Goal: Leave review/rating: Share an evaluation or opinion about a product, service, or content

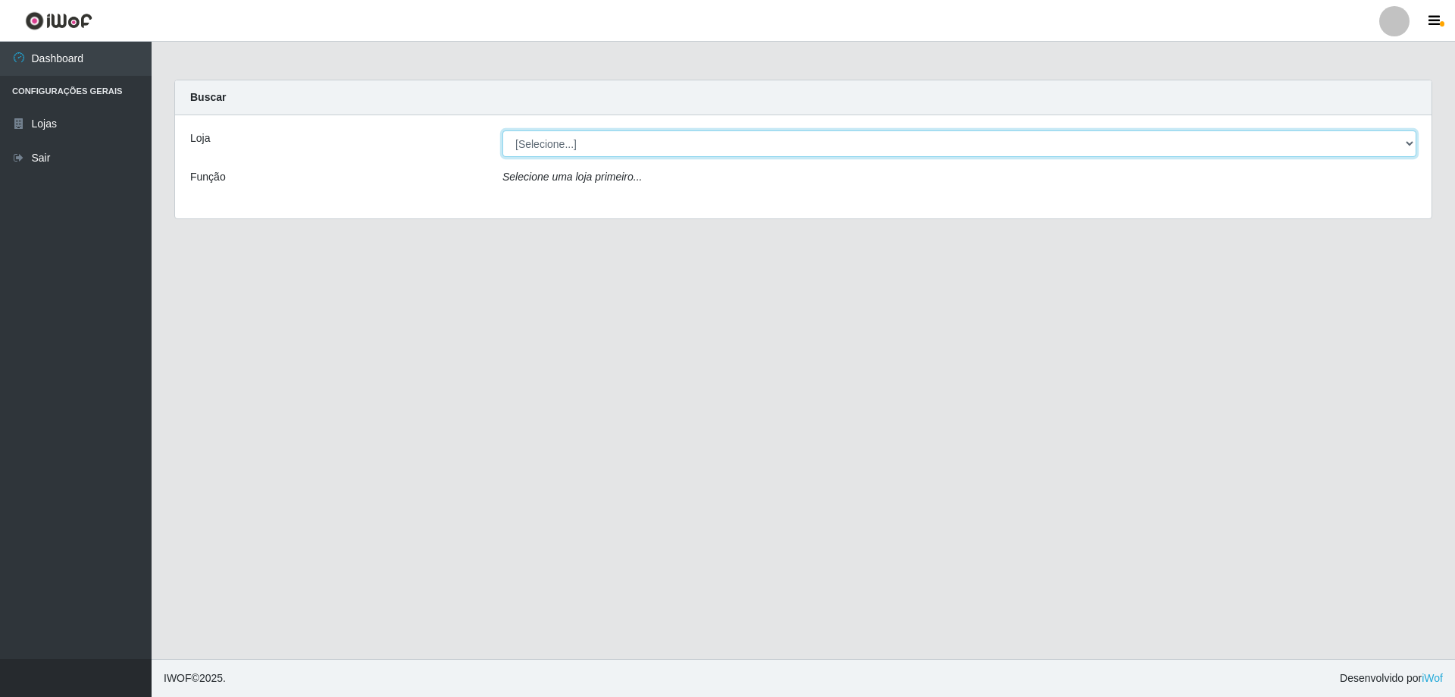
click at [551, 146] on select "[Selecione...] Atacado Vem - [STREET_ADDRESS]" at bounding box center [960, 143] width 914 height 27
select select "461"
click at [503, 130] on select "[Selecione...] Atacado Vem - [STREET_ADDRESS]" at bounding box center [960, 143] width 914 height 27
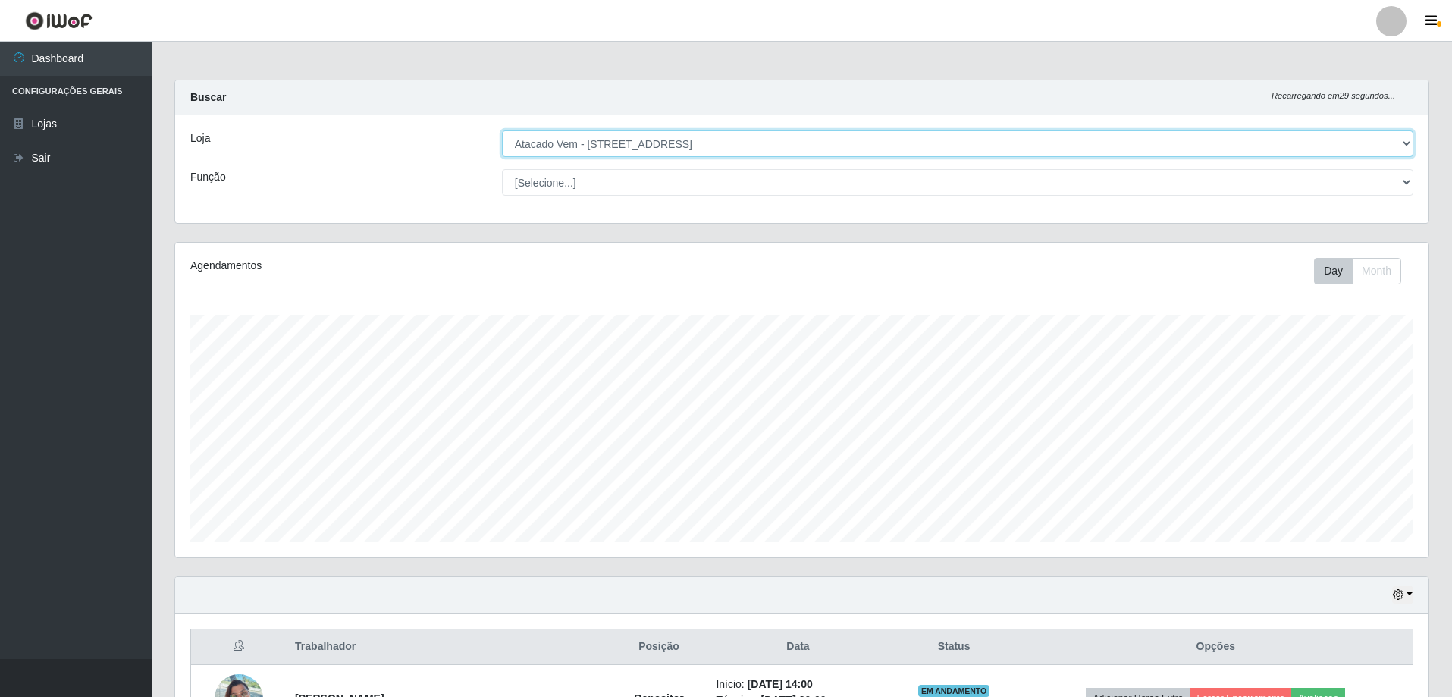
scroll to position [377, 0]
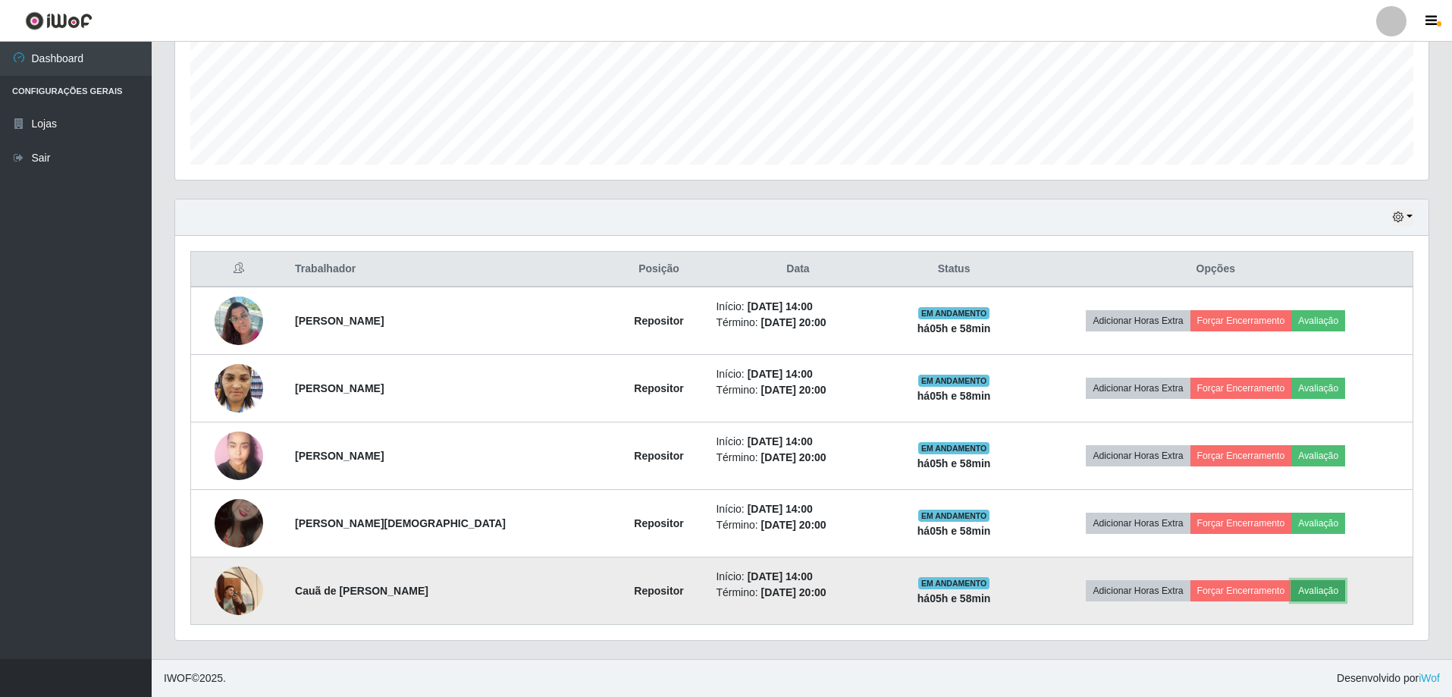
click at [1304, 593] on button "Avaliação" at bounding box center [1318, 590] width 54 height 21
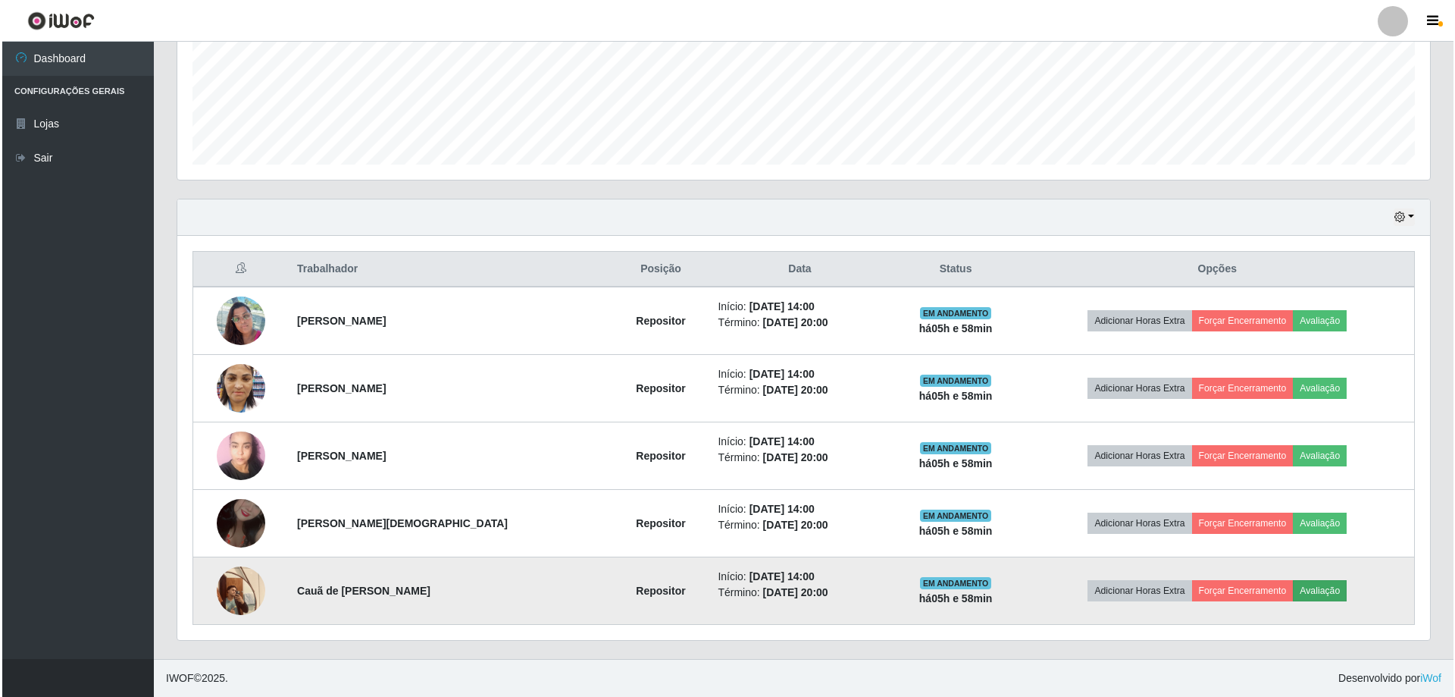
scroll to position [315, 1245]
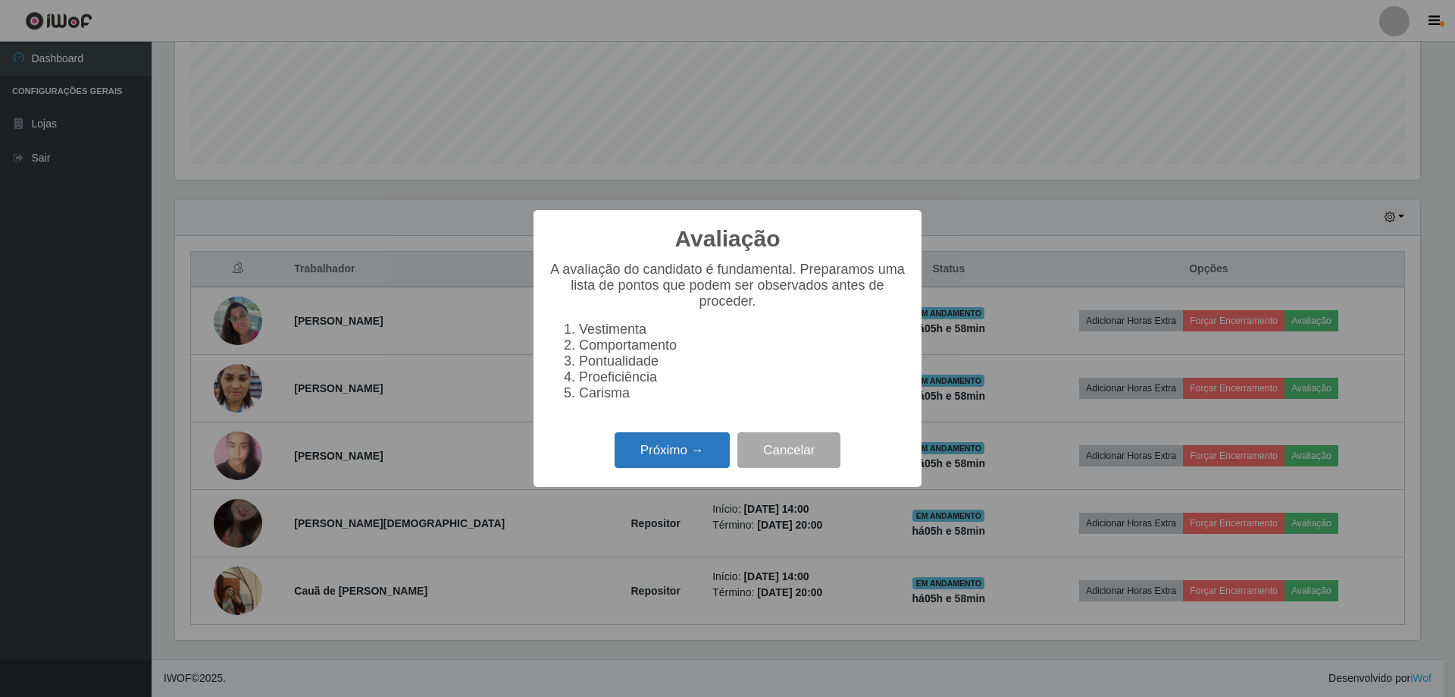
click at [684, 466] on button "Próximo →" at bounding box center [672, 450] width 115 height 36
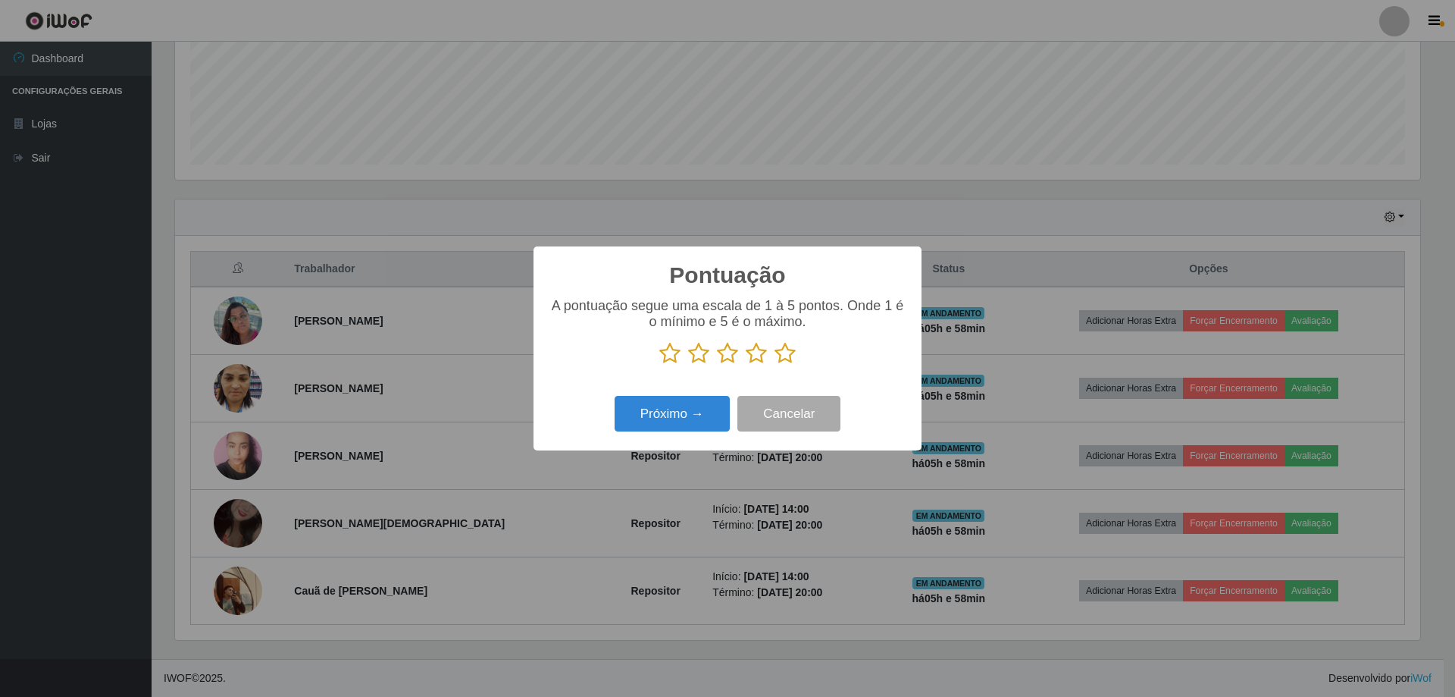
scroll to position [757654, 756723]
click at [783, 358] on icon at bounding box center [785, 353] width 21 height 23
click at [775, 365] on input "radio" at bounding box center [775, 365] width 0 height 0
click at [681, 417] on button "Próximo →" at bounding box center [672, 414] width 115 height 36
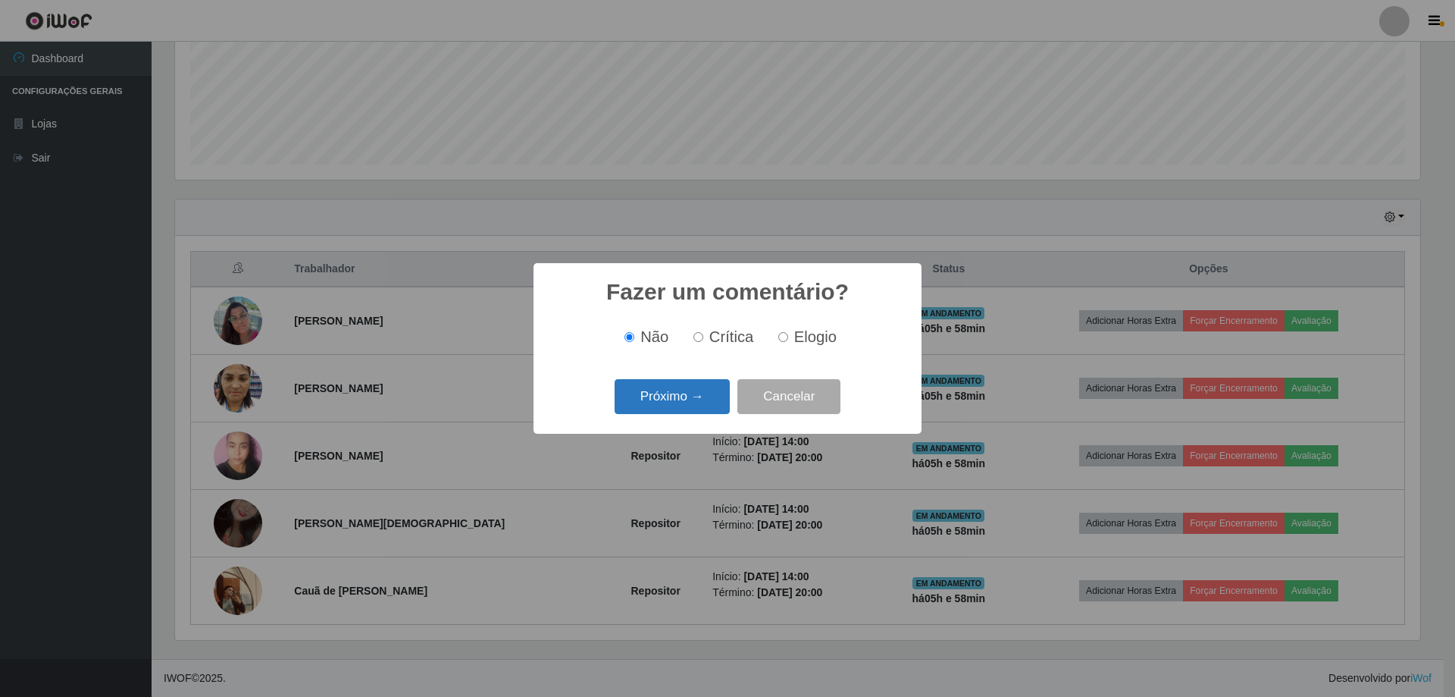
click at [683, 401] on button "Próximo →" at bounding box center [672, 397] width 115 height 36
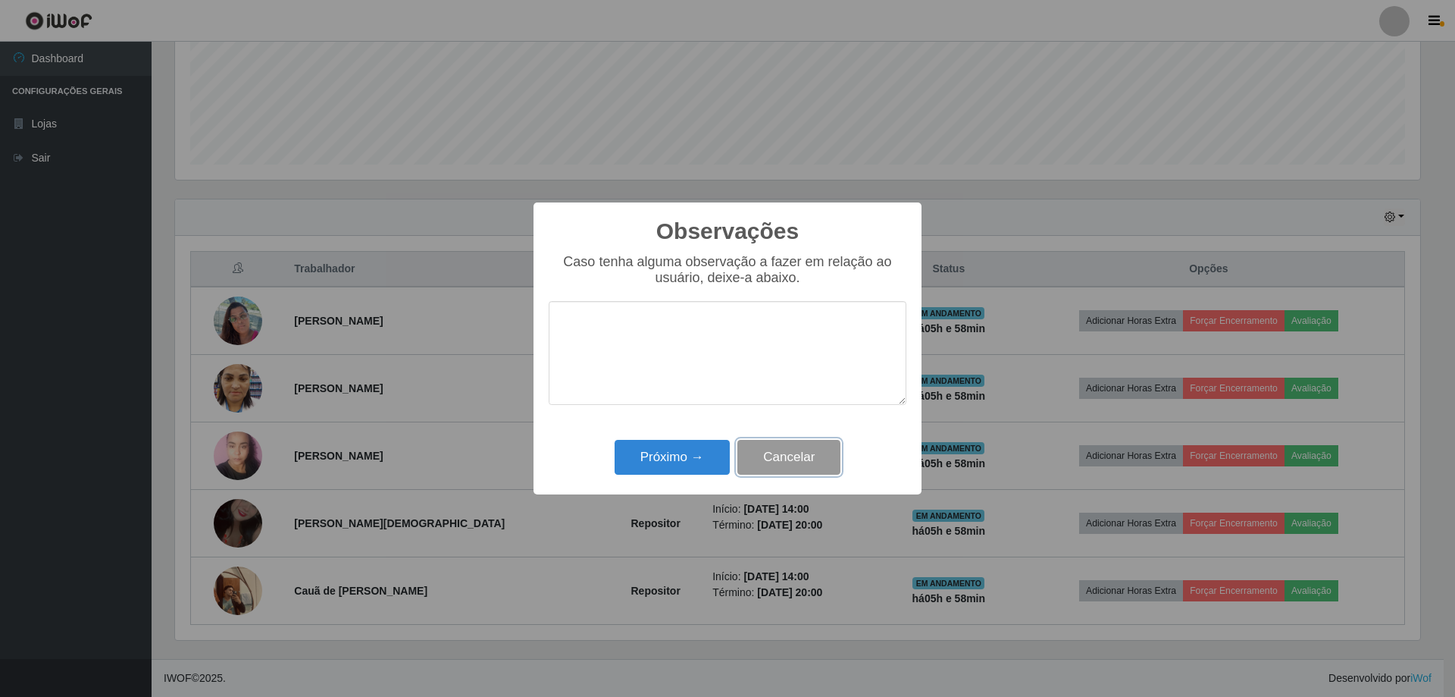
click at [776, 458] on button "Cancelar" at bounding box center [789, 458] width 103 height 36
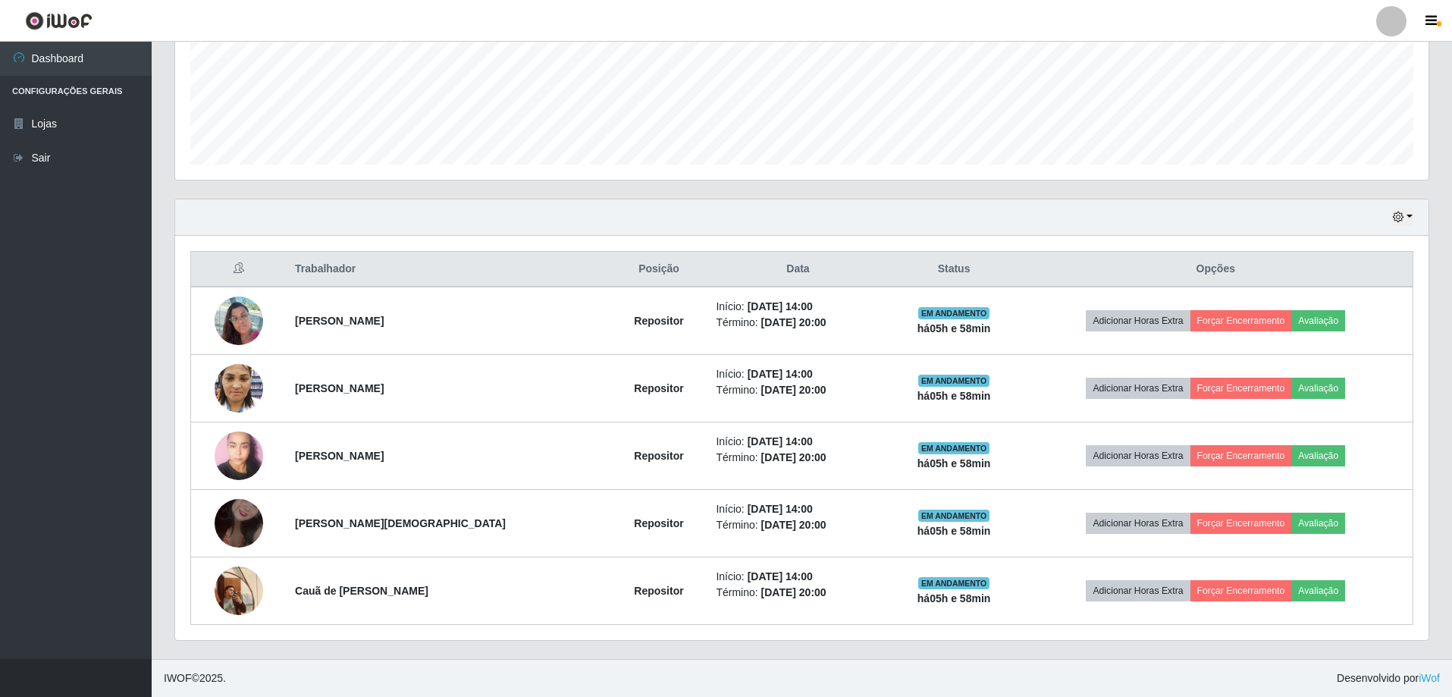
scroll to position [315, 1253]
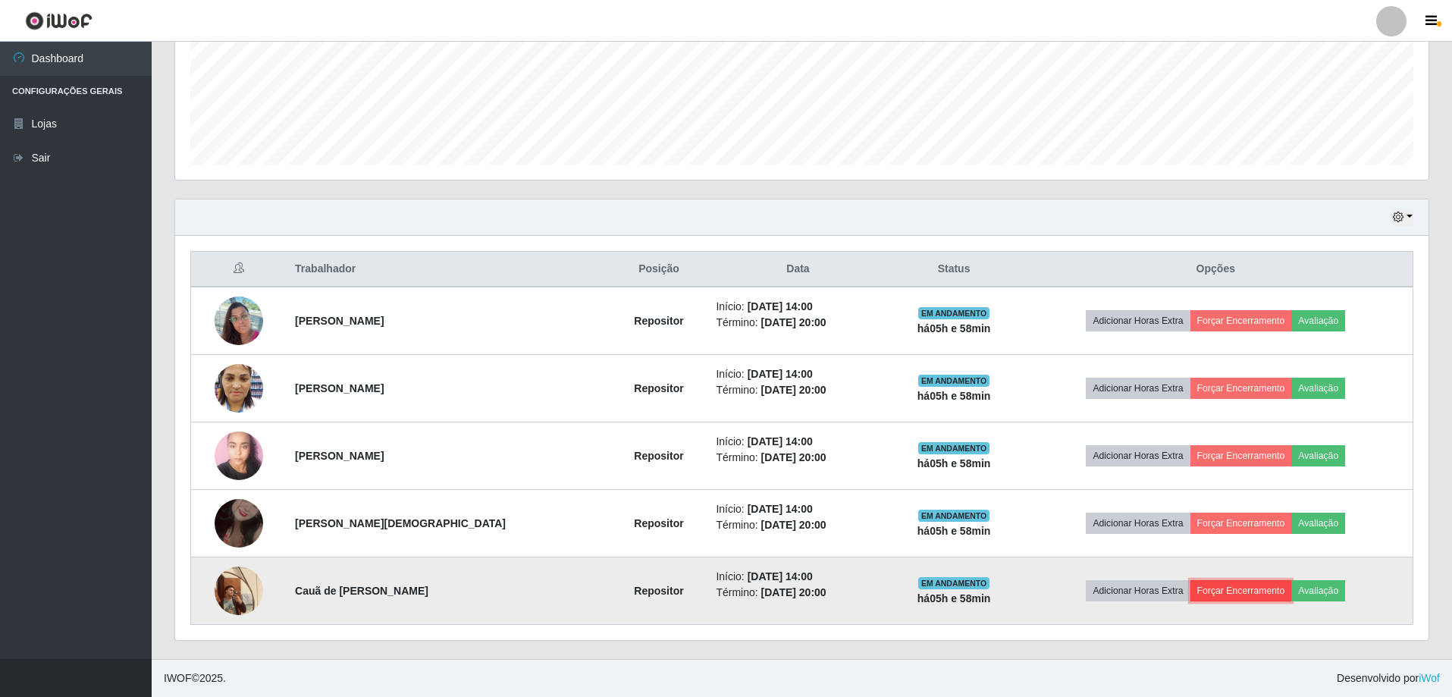
click at [1244, 589] on button "Forçar Encerramento" at bounding box center [1241, 590] width 102 height 21
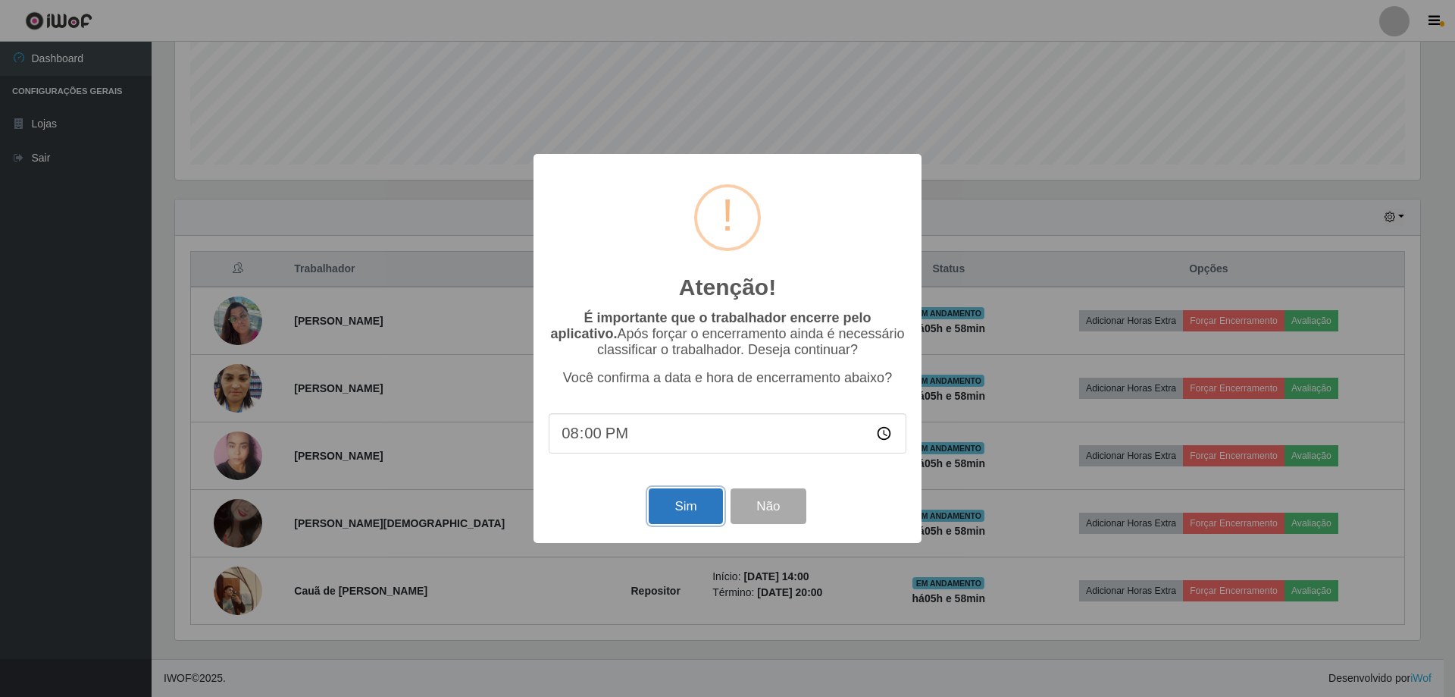
click at [703, 517] on button "Sim" at bounding box center [686, 506] width 74 height 36
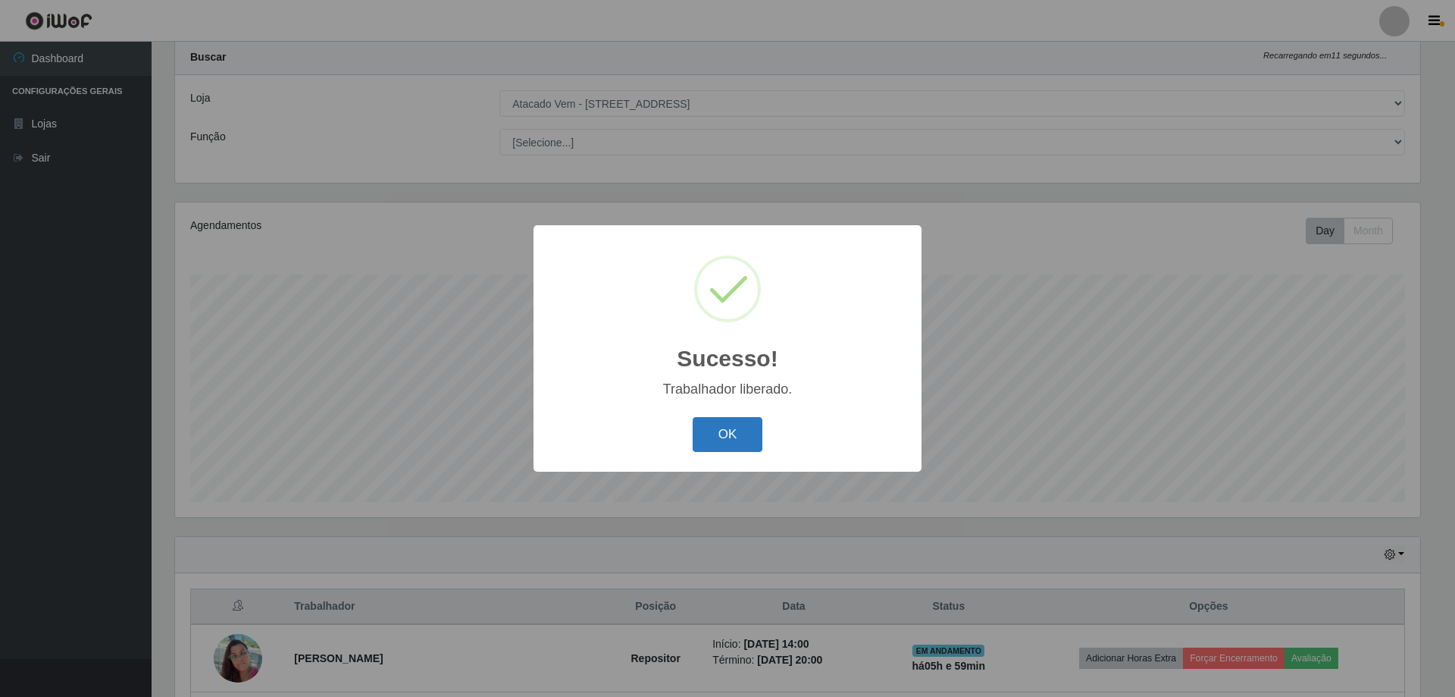
click at [730, 432] on button "OK" at bounding box center [728, 435] width 70 height 36
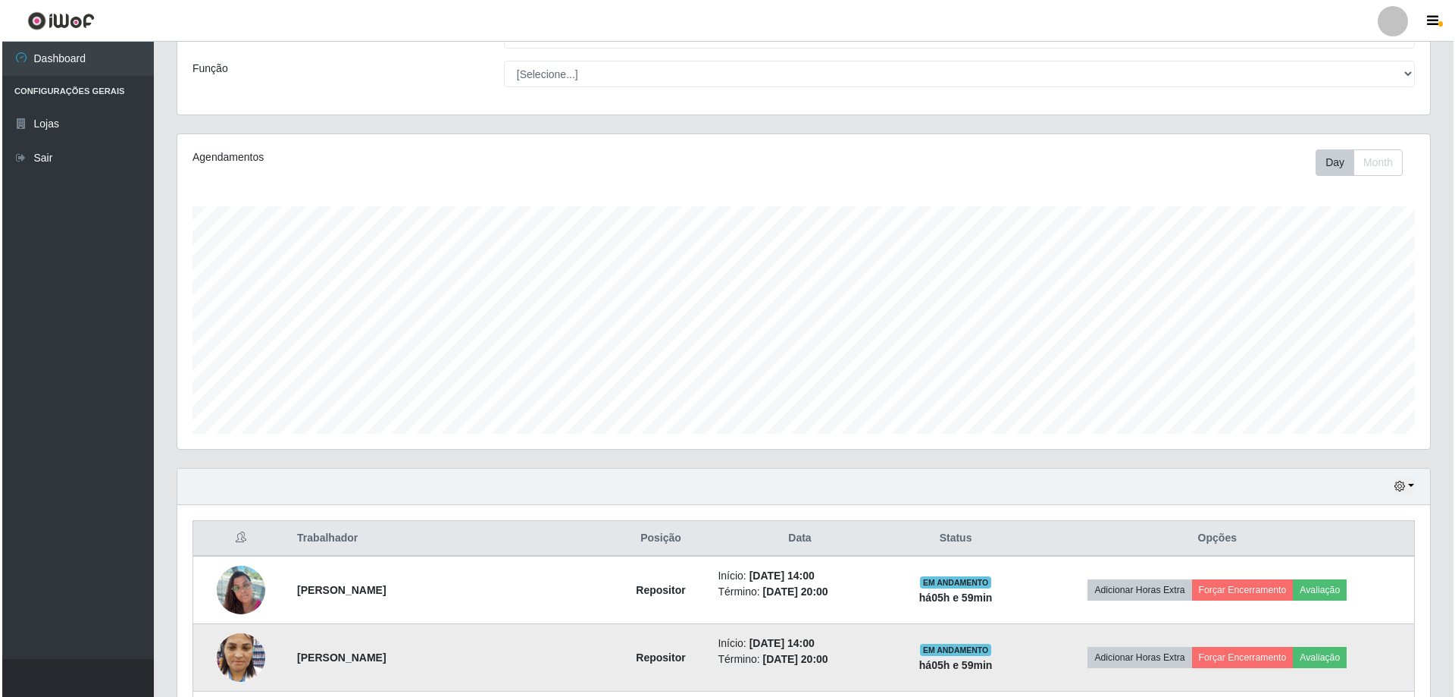
scroll to position [310, 0]
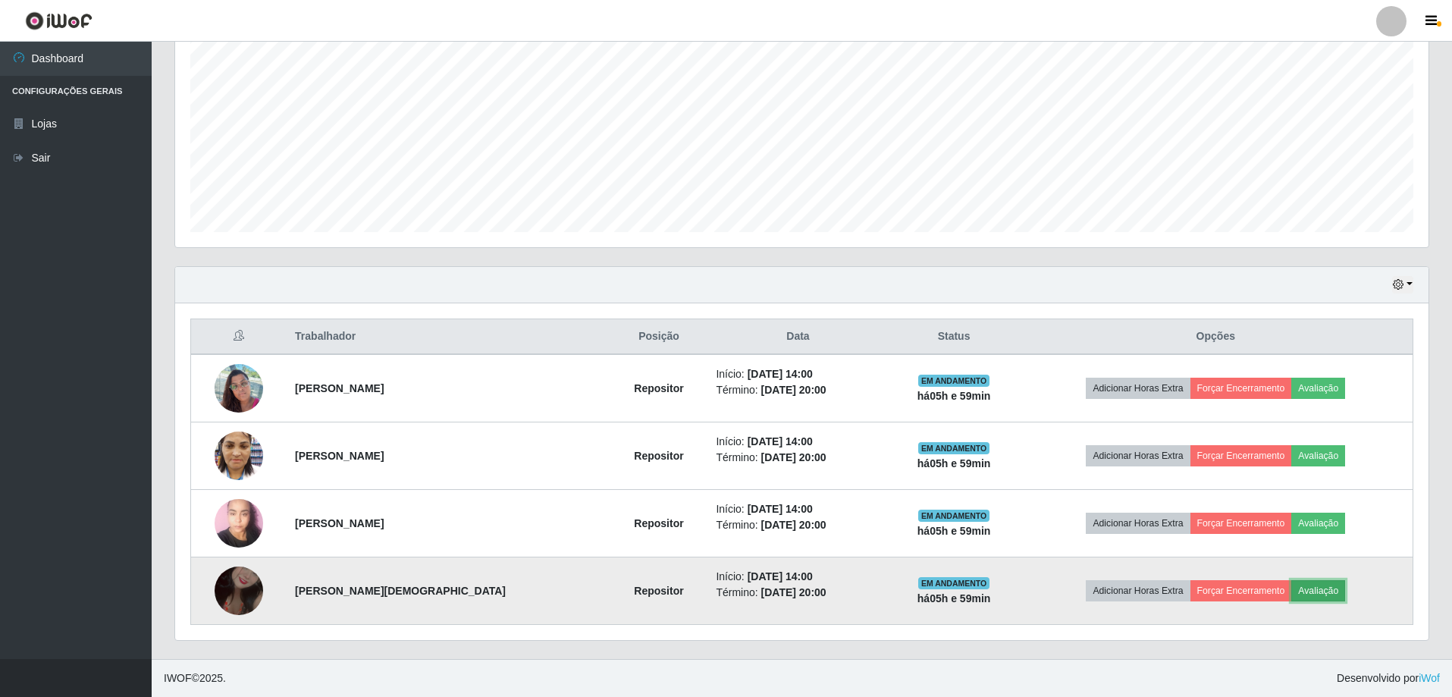
click at [1304, 590] on button "Avaliação" at bounding box center [1318, 590] width 54 height 21
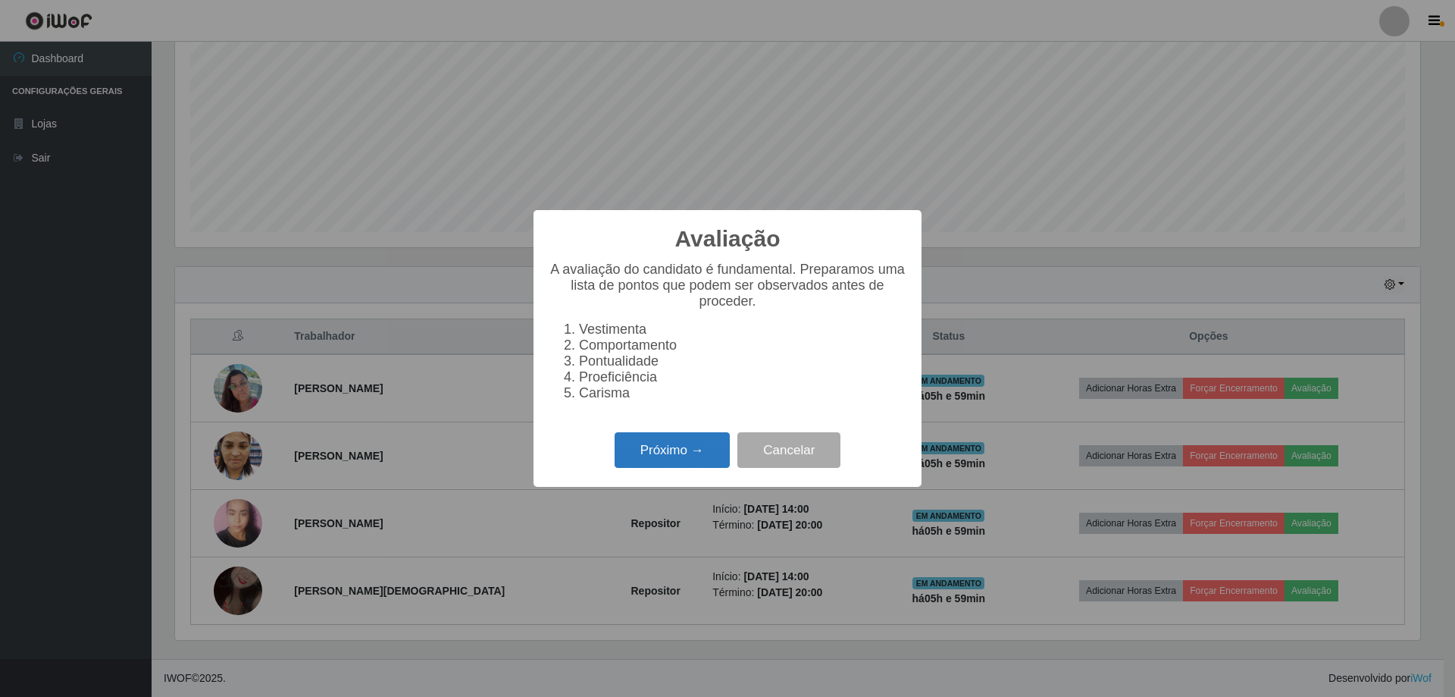
click at [686, 454] on button "Próximo →" at bounding box center [672, 450] width 115 height 36
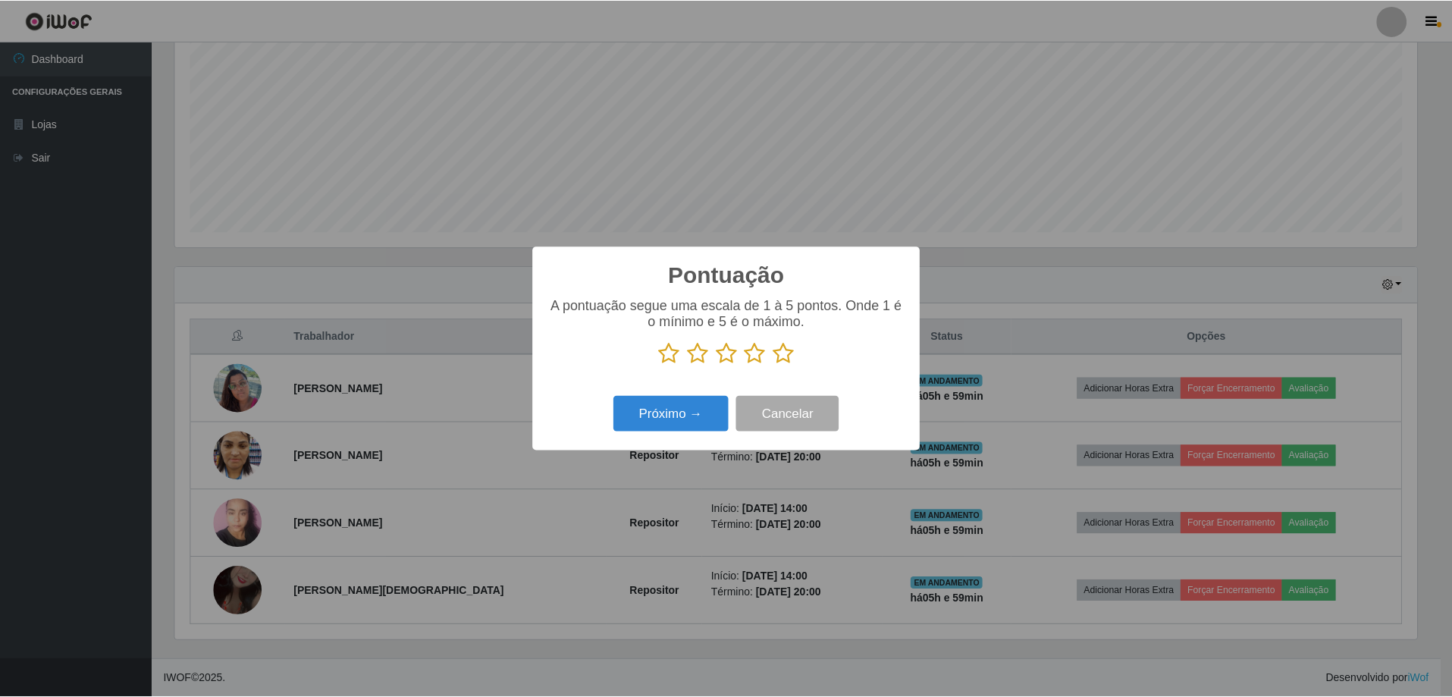
scroll to position [757654, 756723]
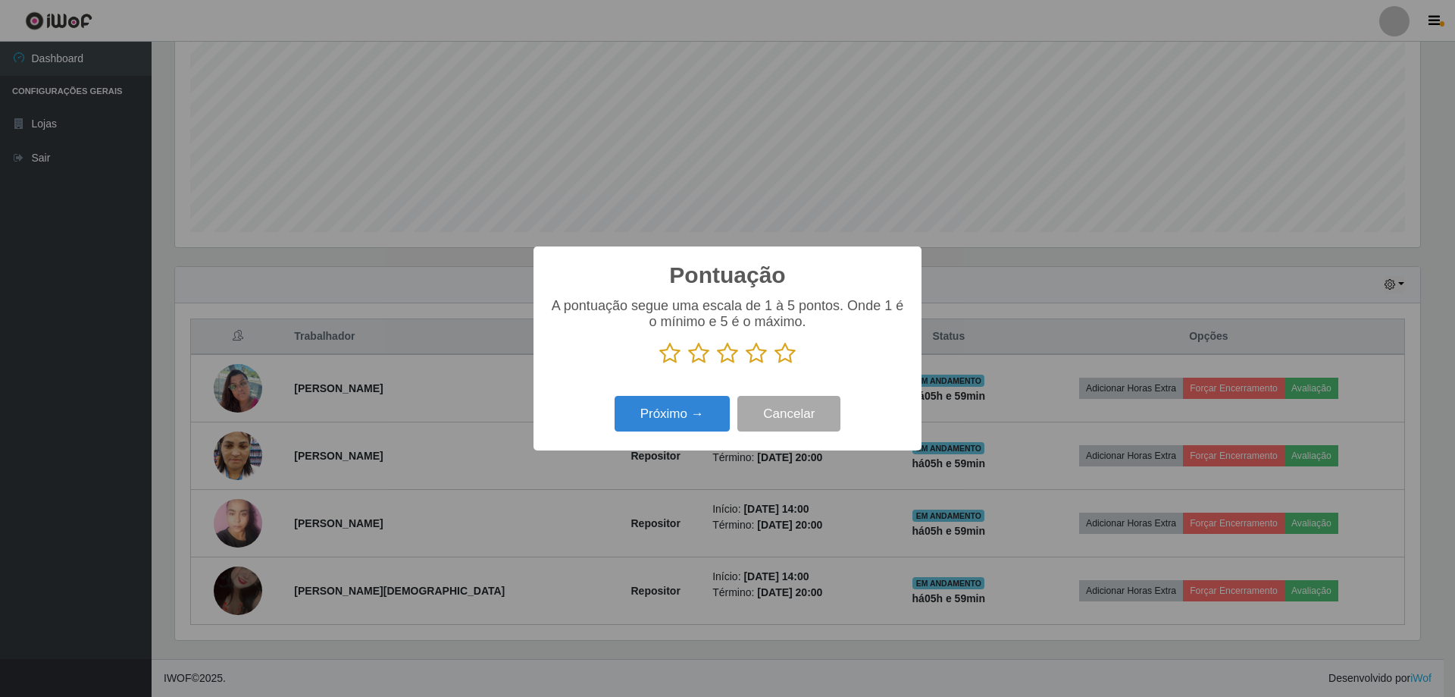
click at [786, 355] on icon at bounding box center [785, 353] width 21 height 23
click at [775, 365] on input "radio" at bounding box center [775, 365] width 0 height 0
click at [782, 353] on icon at bounding box center [785, 353] width 21 height 23
click at [775, 365] on input "radio" at bounding box center [775, 365] width 0 height 0
click at [813, 421] on button "Cancelar" at bounding box center [789, 414] width 103 height 36
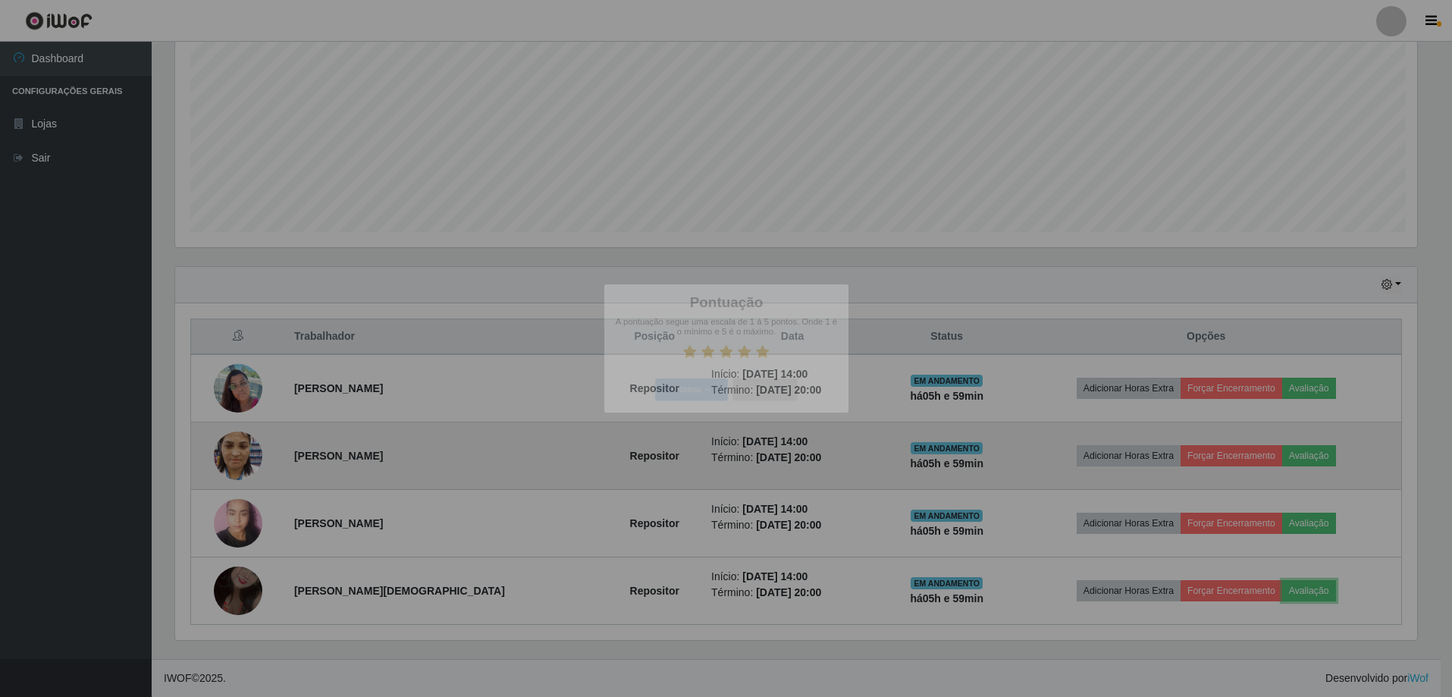
scroll to position [315, 1253]
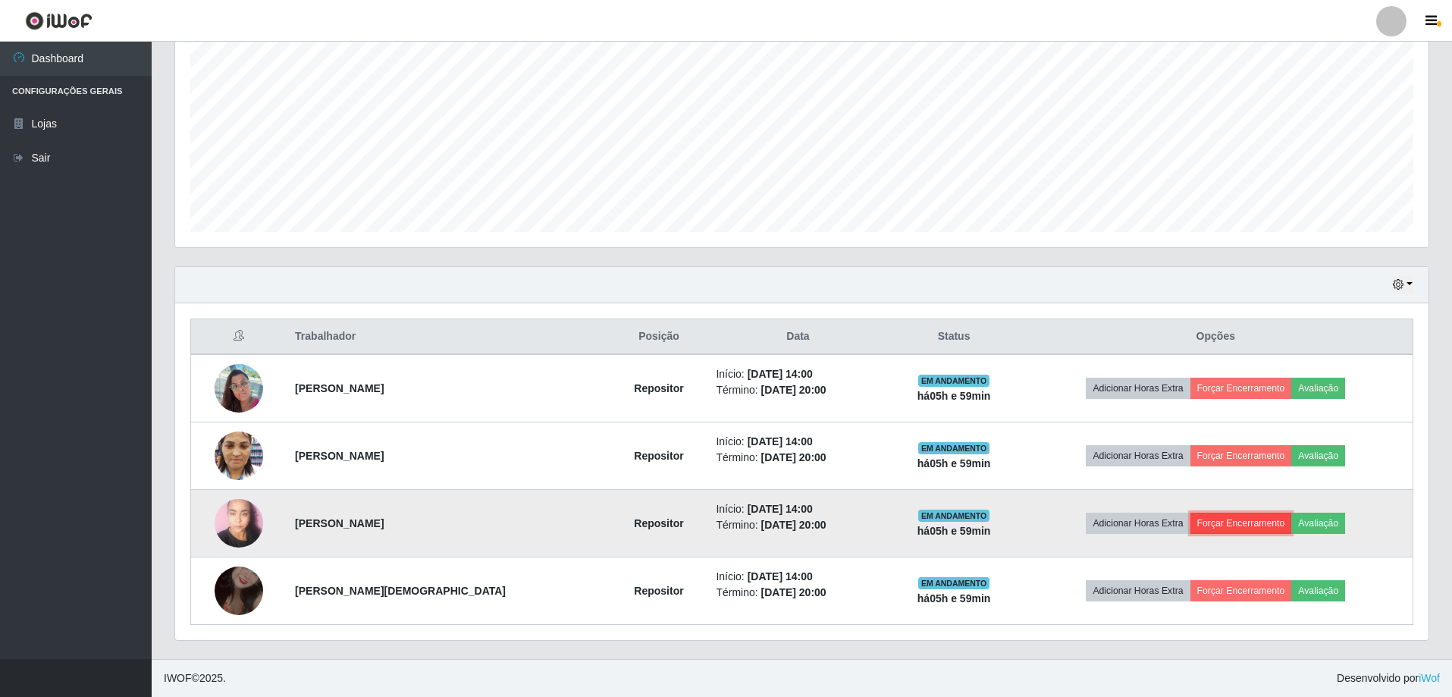
click at [1218, 523] on button "Forçar Encerramento" at bounding box center [1241, 522] width 102 height 21
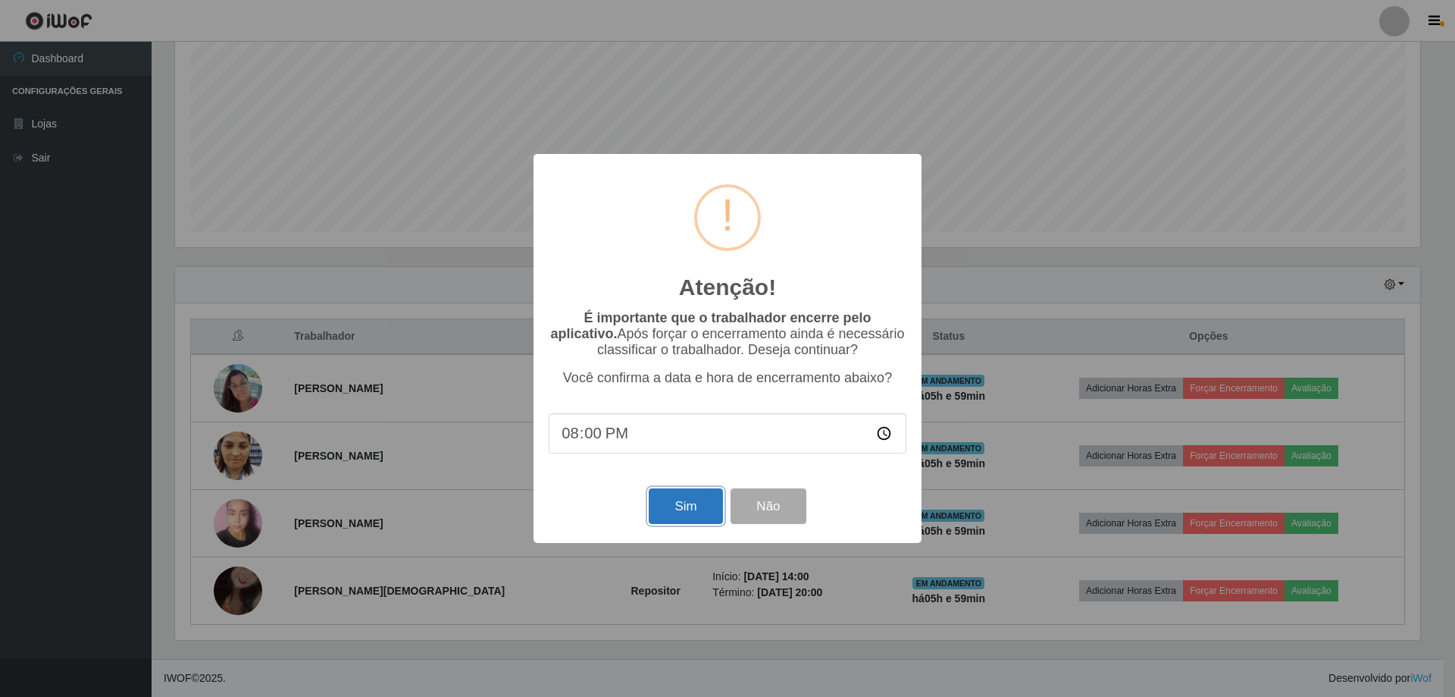
click at [689, 515] on button "Sim" at bounding box center [686, 506] width 74 height 36
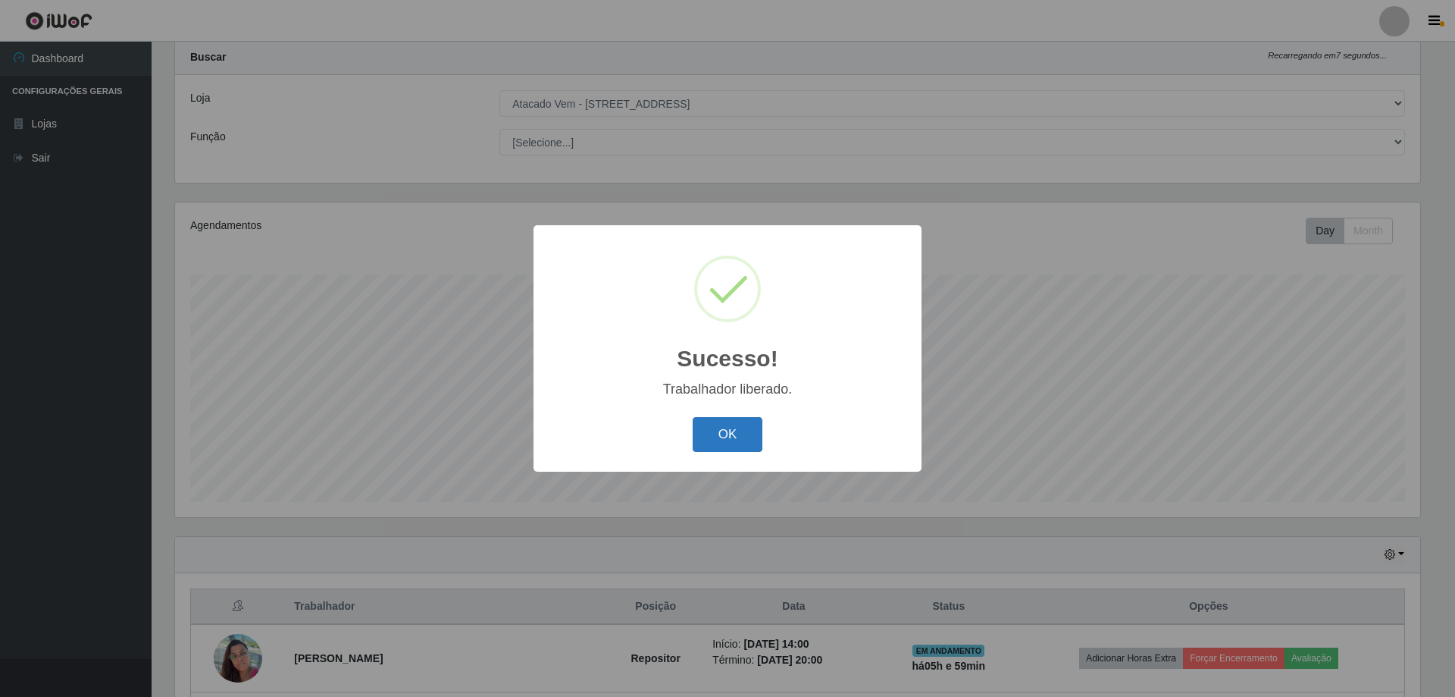
click at [741, 446] on button "OK" at bounding box center [728, 435] width 70 height 36
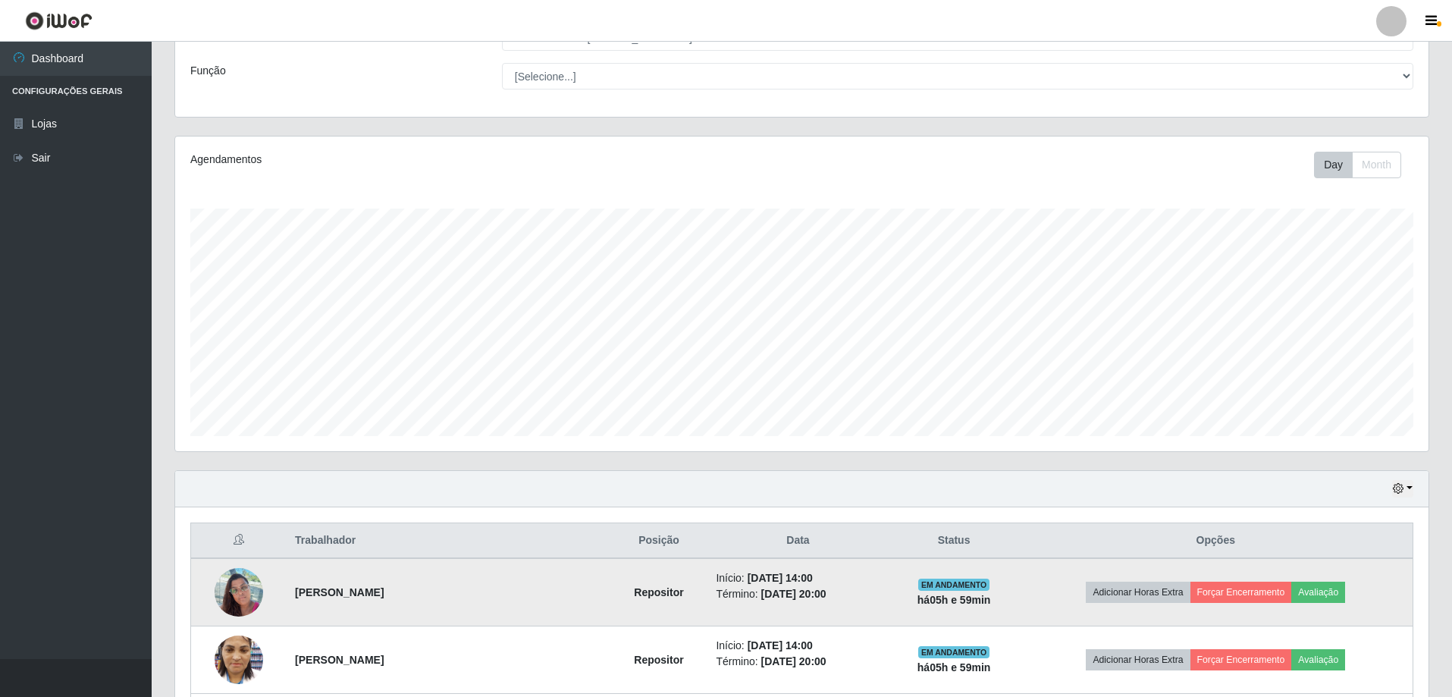
scroll to position [243, 0]
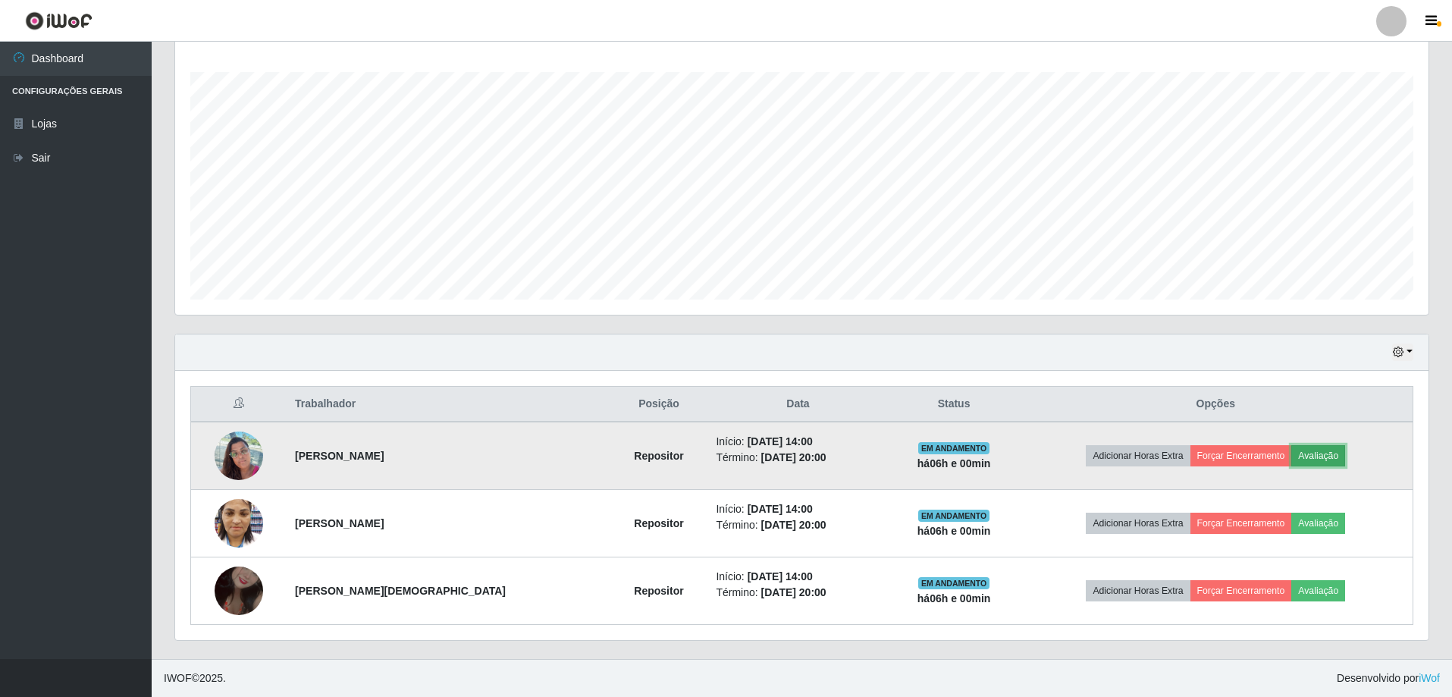
click at [1299, 455] on button "Avaliação" at bounding box center [1318, 455] width 54 height 21
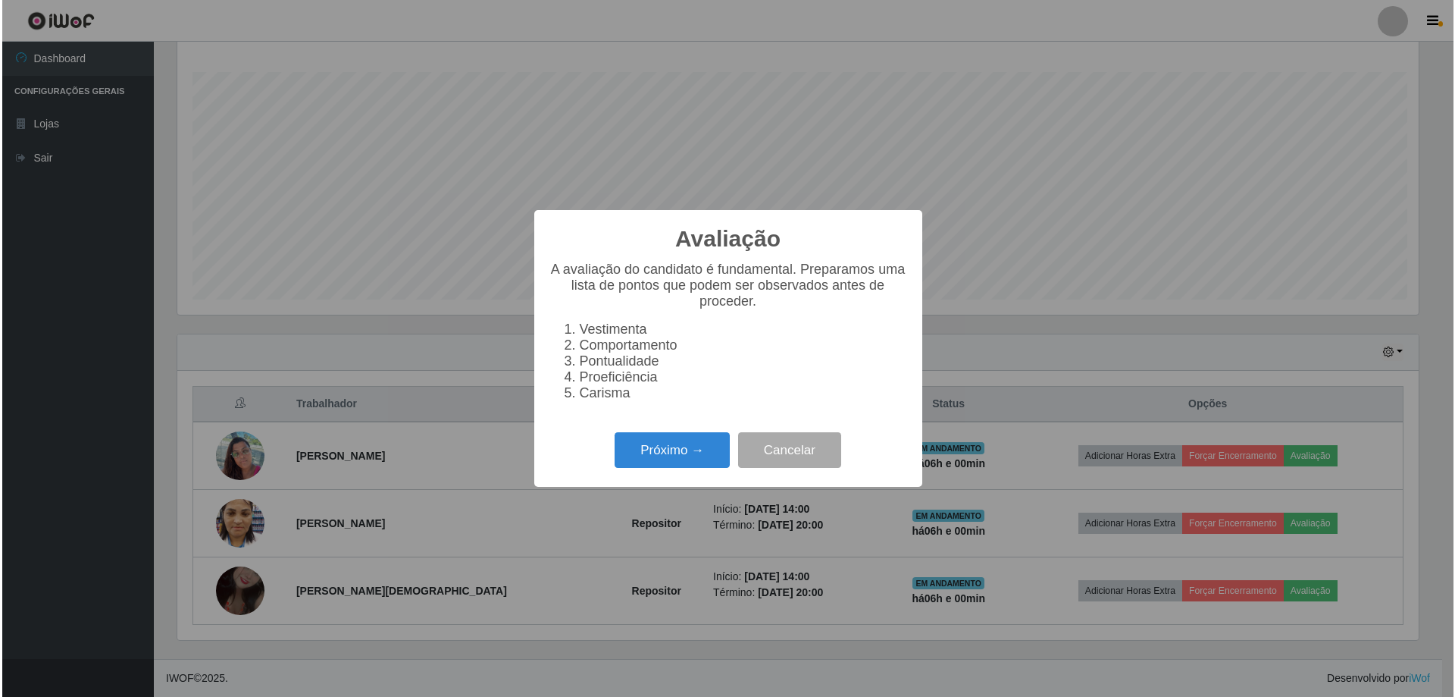
scroll to position [315, 1245]
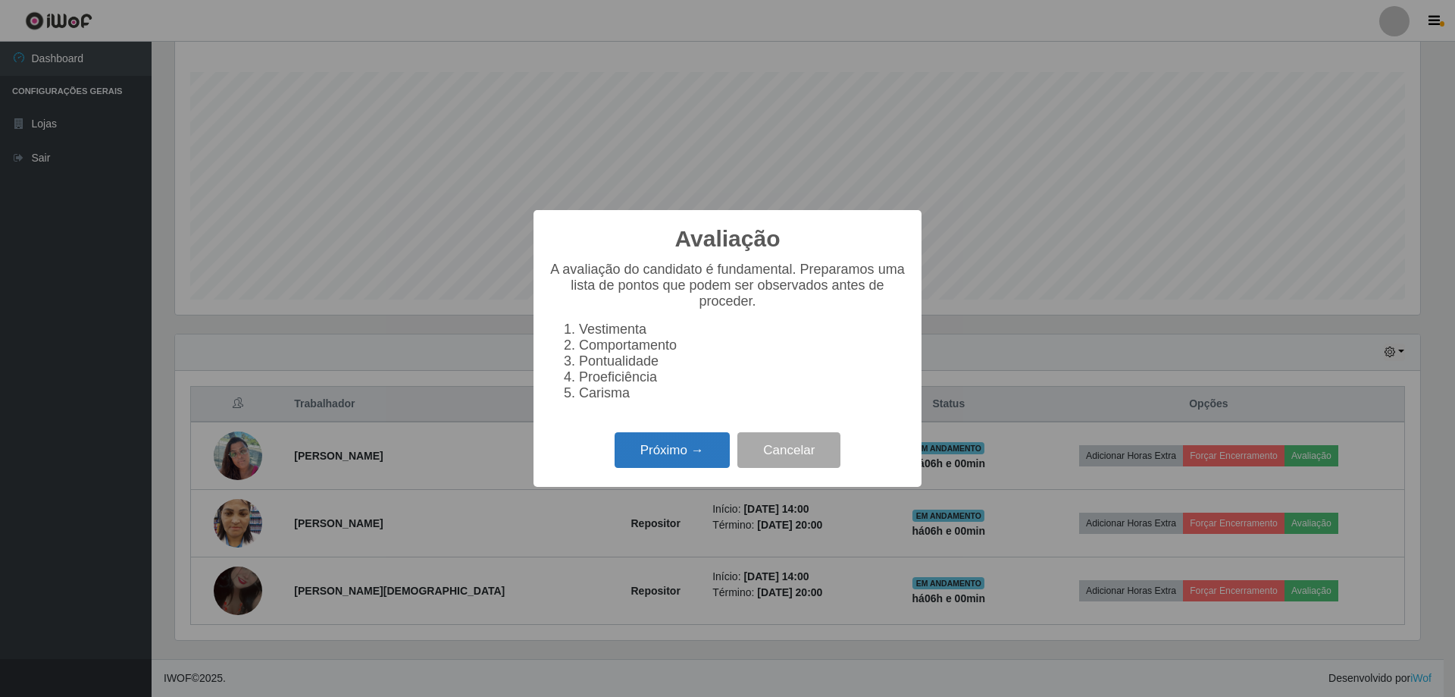
click at [675, 465] on button "Próximo →" at bounding box center [672, 450] width 115 height 36
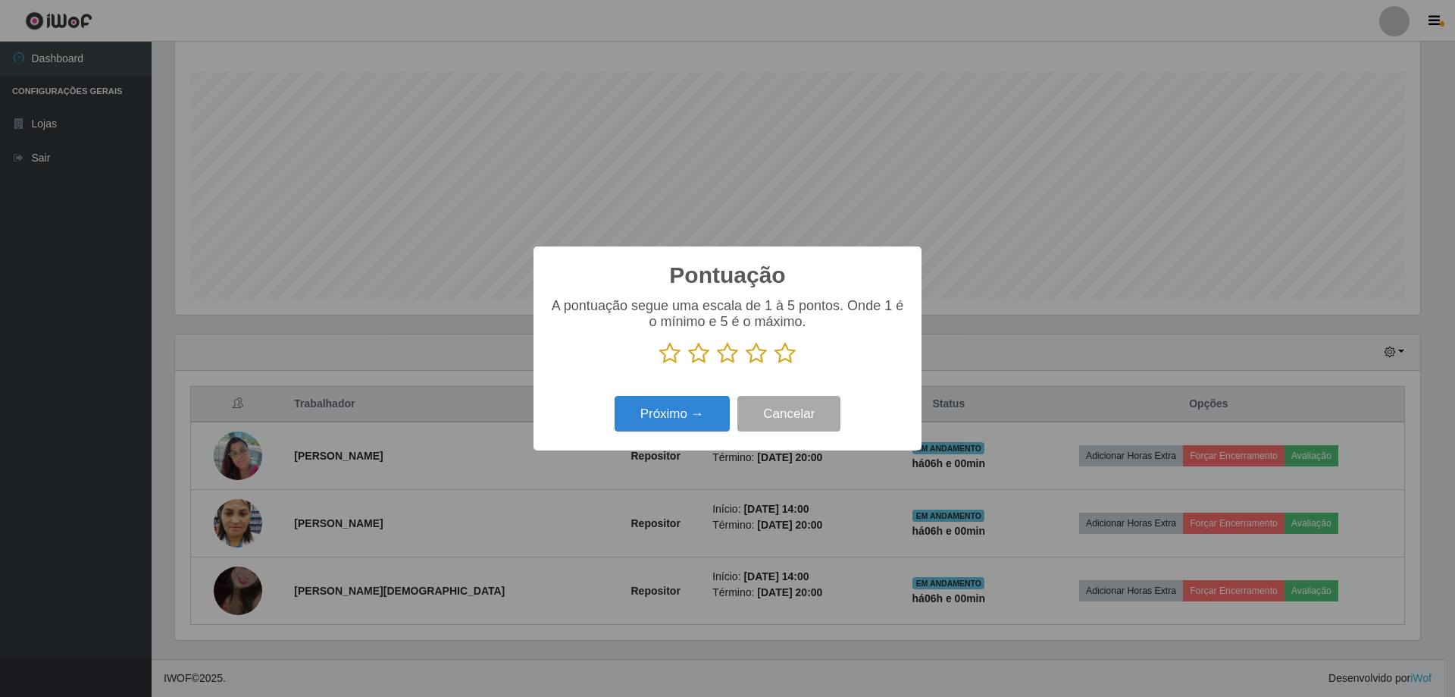
click at [788, 362] on icon at bounding box center [785, 353] width 21 height 23
click at [775, 365] on input "radio" at bounding box center [775, 365] width 0 height 0
click at [661, 421] on button "Próximo →" at bounding box center [672, 414] width 115 height 36
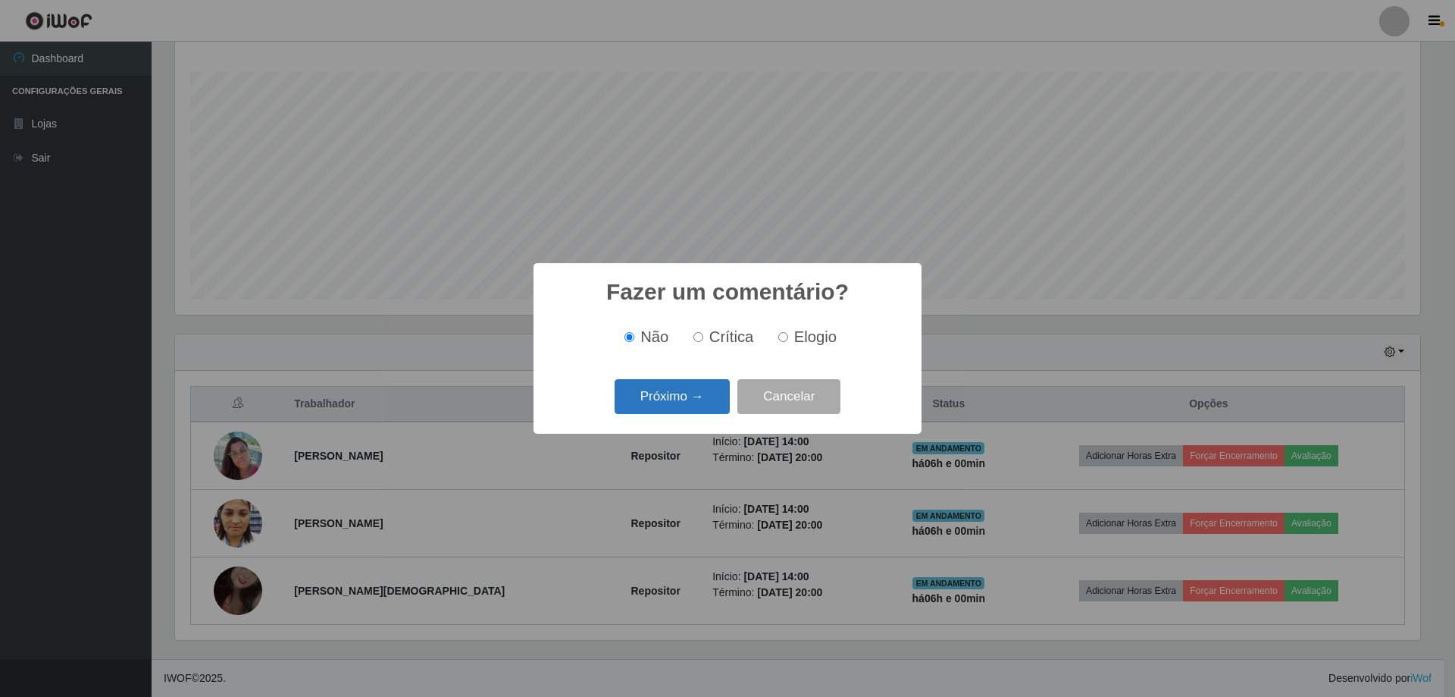
click at [681, 403] on button "Próximo →" at bounding box center [672, 397] width 115 height 36
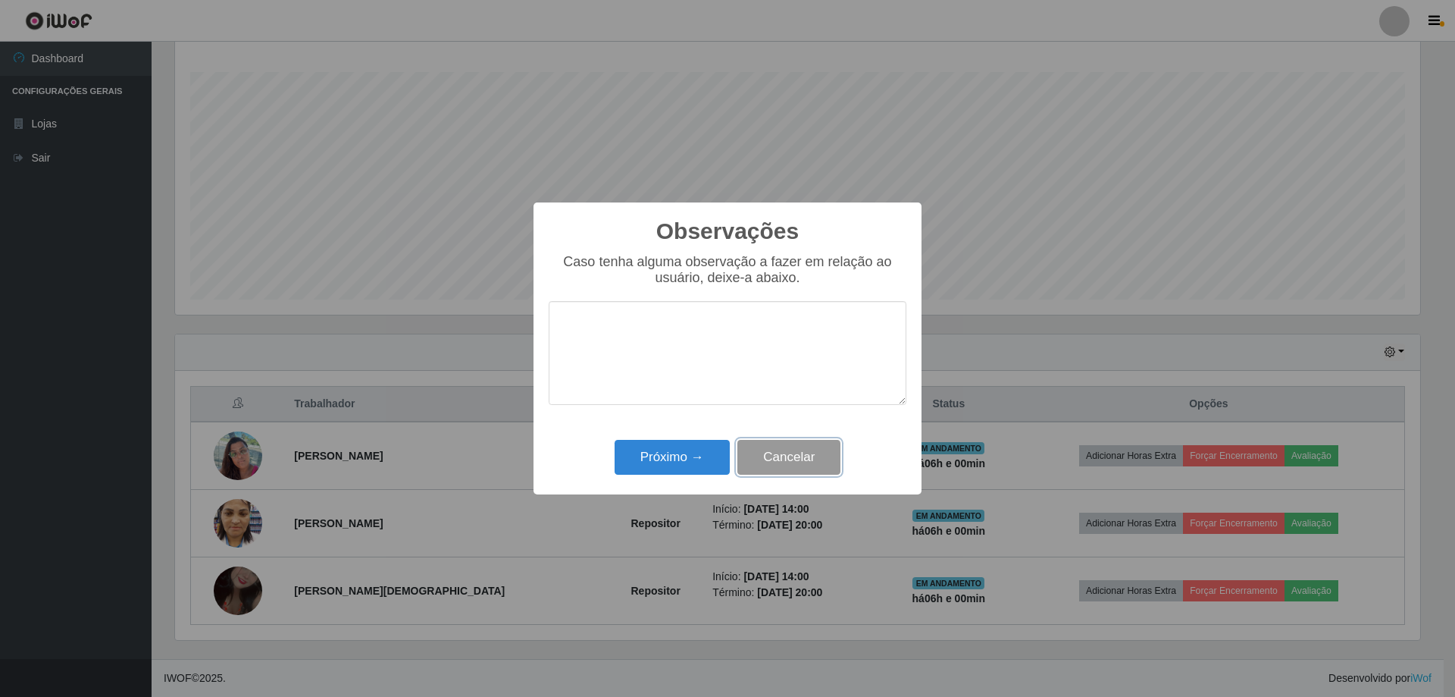
click at [781, 458] on button "Cancelar" at bounding box center [789, 458] width 103 height 36
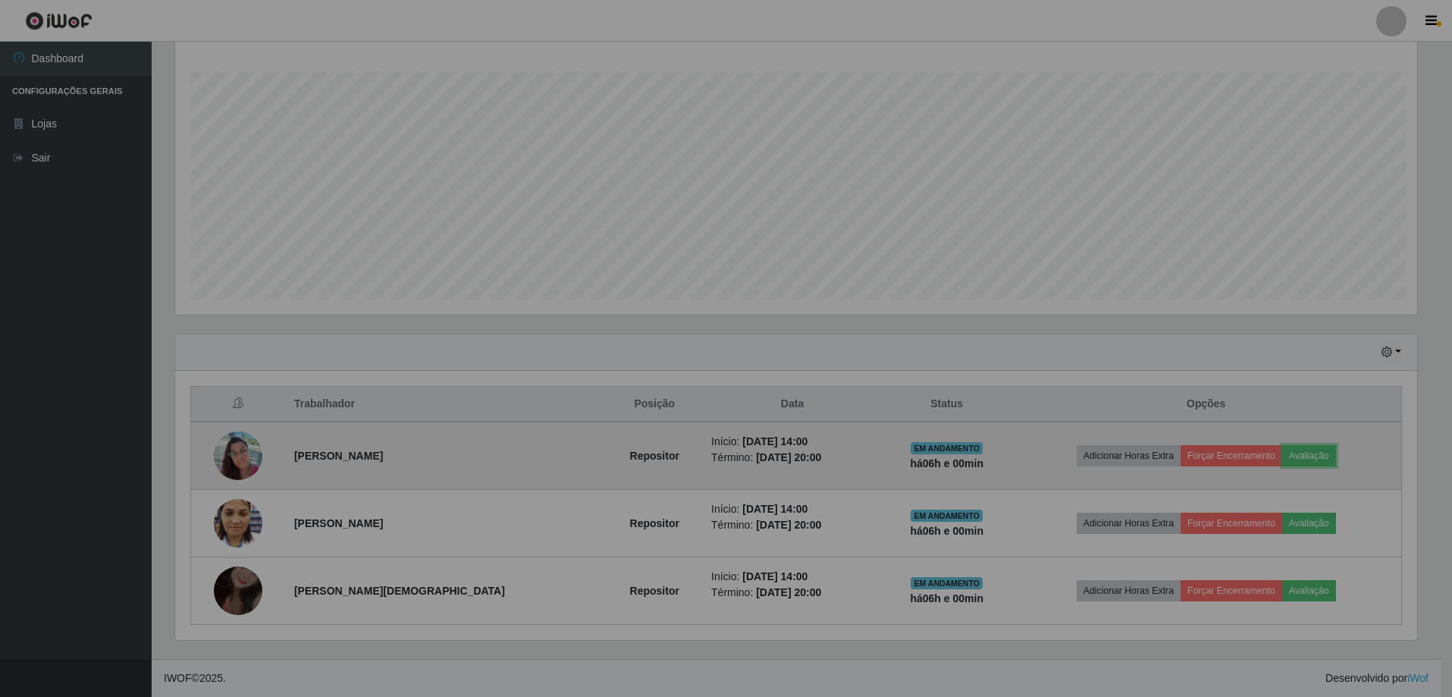
scroll to position [315, 1253]
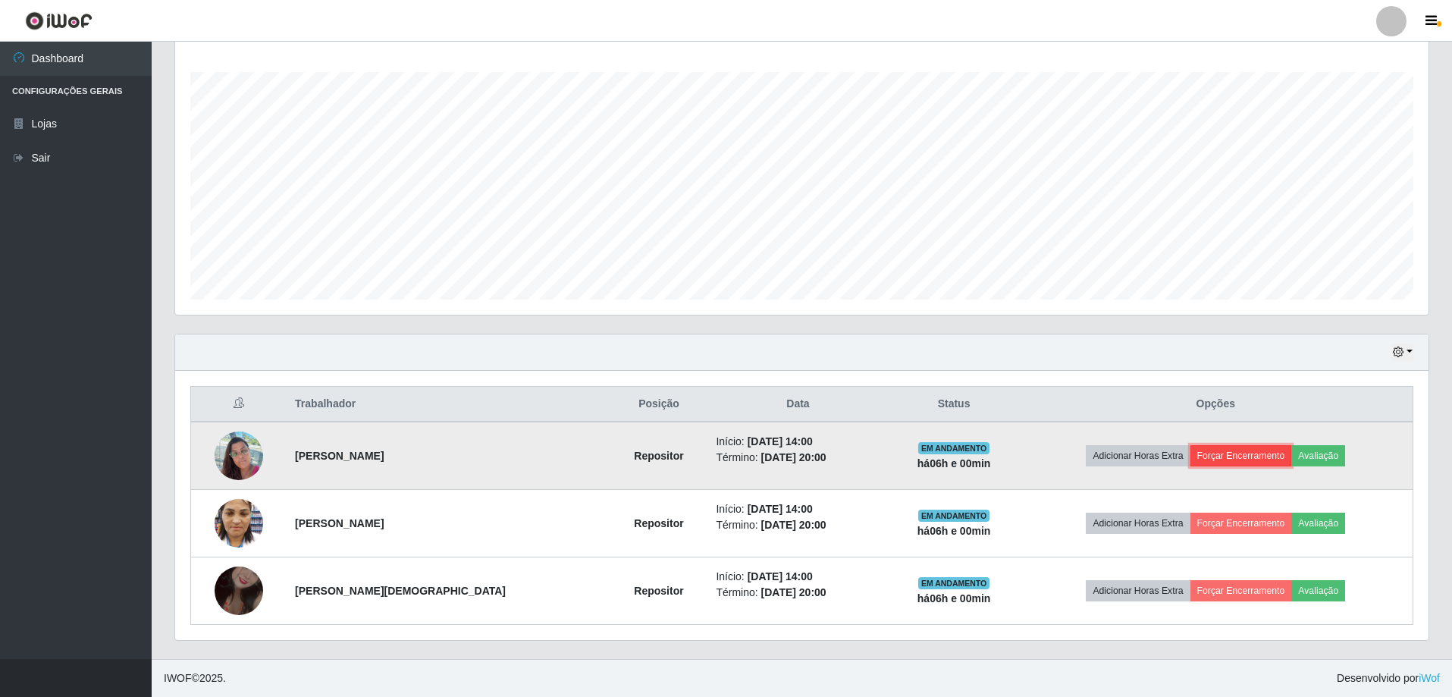
click at [1194, 453] on button "Forçar Encerramento" at bounding box center [1241, 455] width 102 height 21
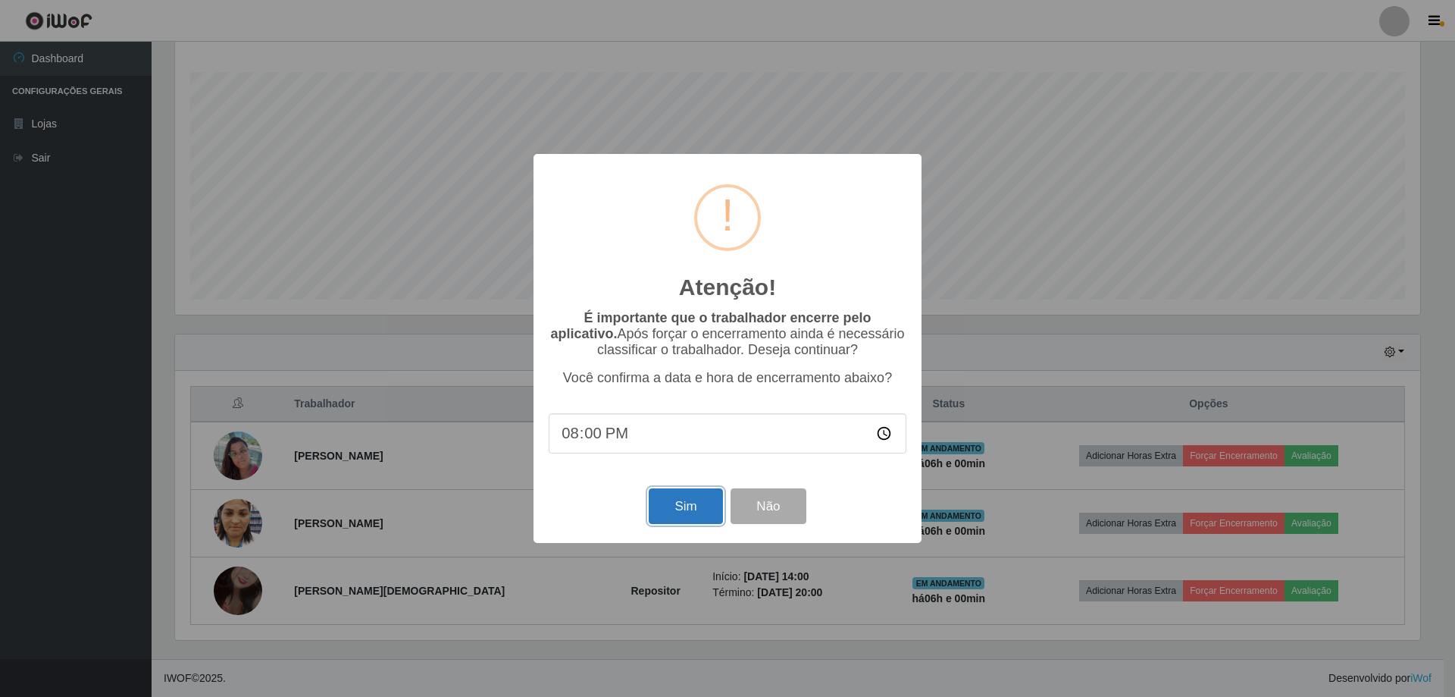
click at [694, 515] on button "Sim" at bounding box center [686, 506] width 74 height 36
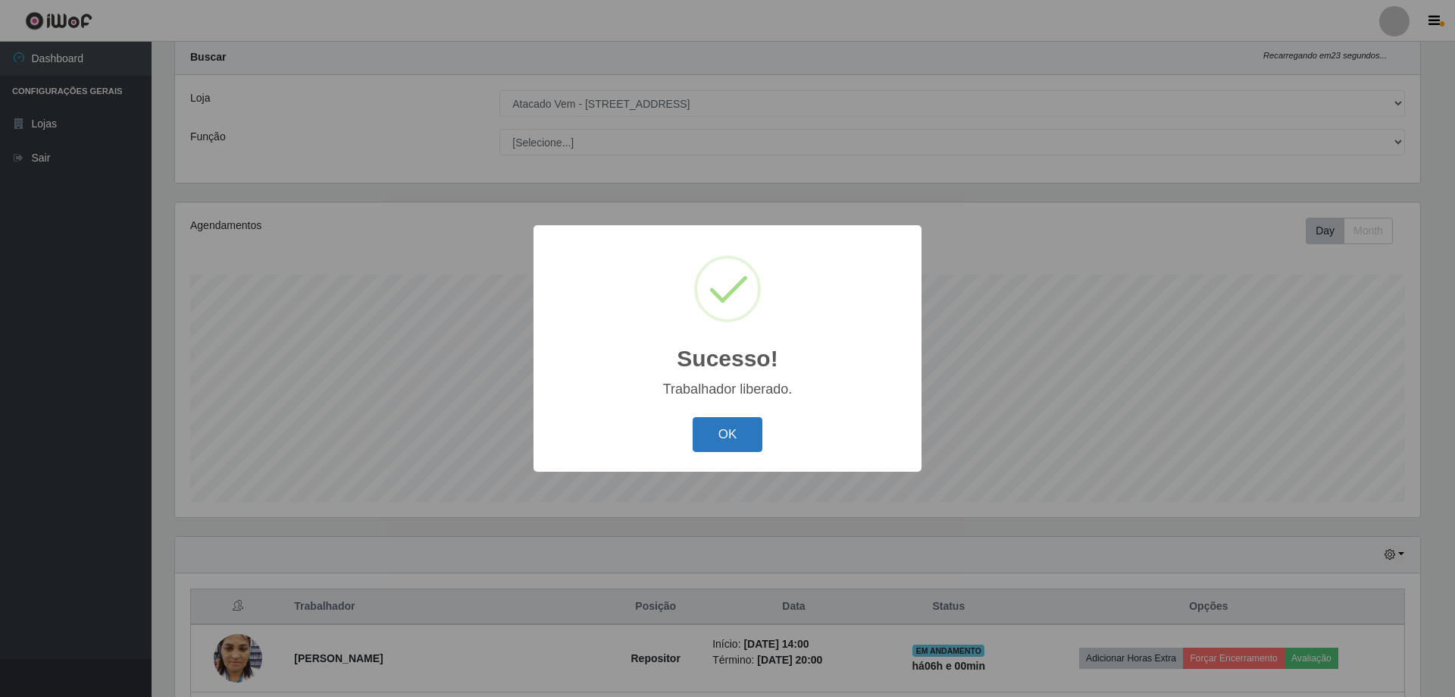
click at [739, 425] on button "OK" at bounding box center [728, 435] width 70 height 36
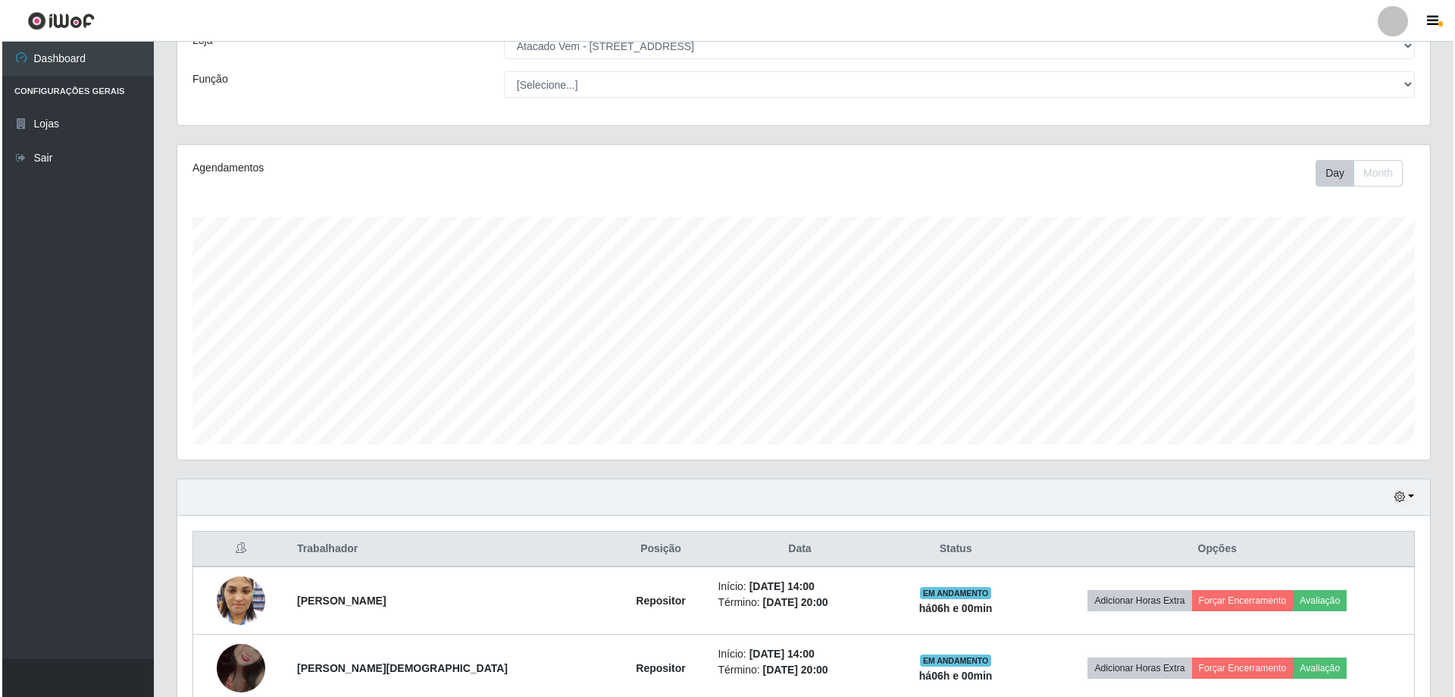
scroll to position [175, 0]
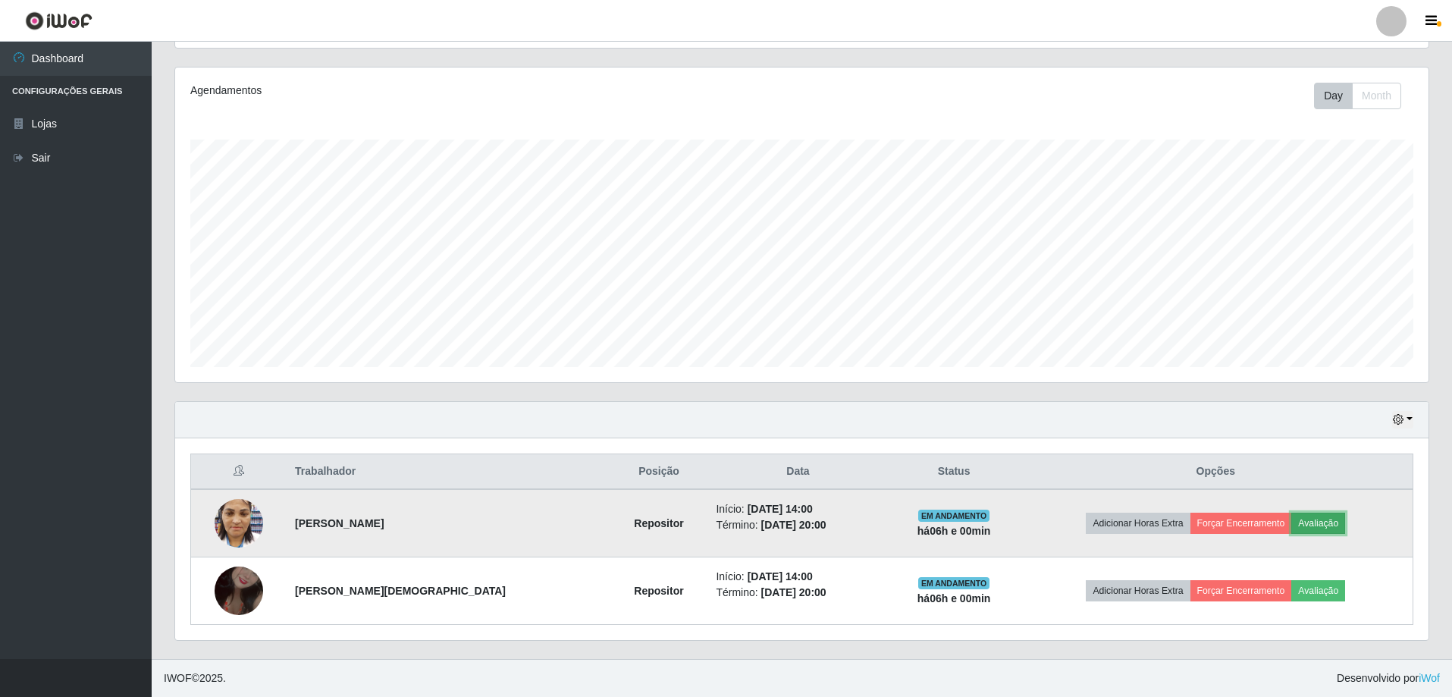
click at [1316, 521] on button "Avaliação" at bounding box center [1318, 522] width 54 height 21
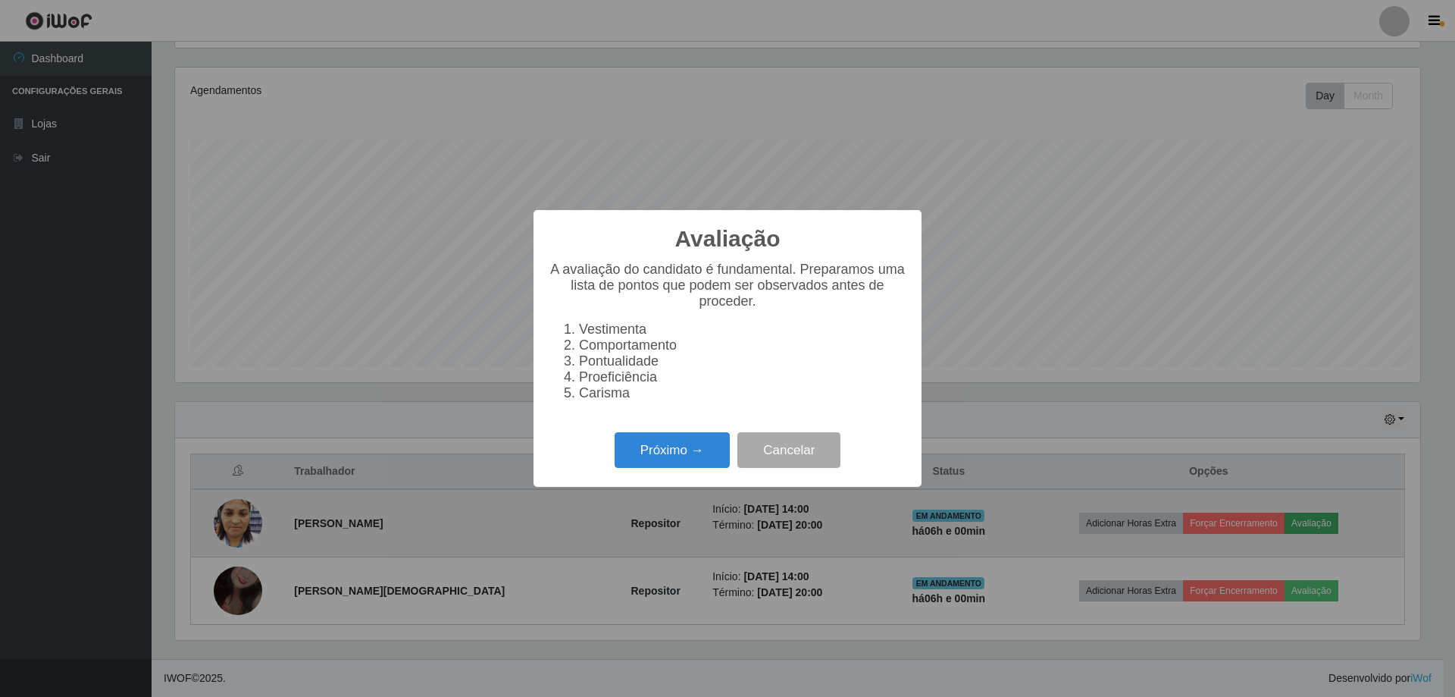
scroll to position [315, 1245]
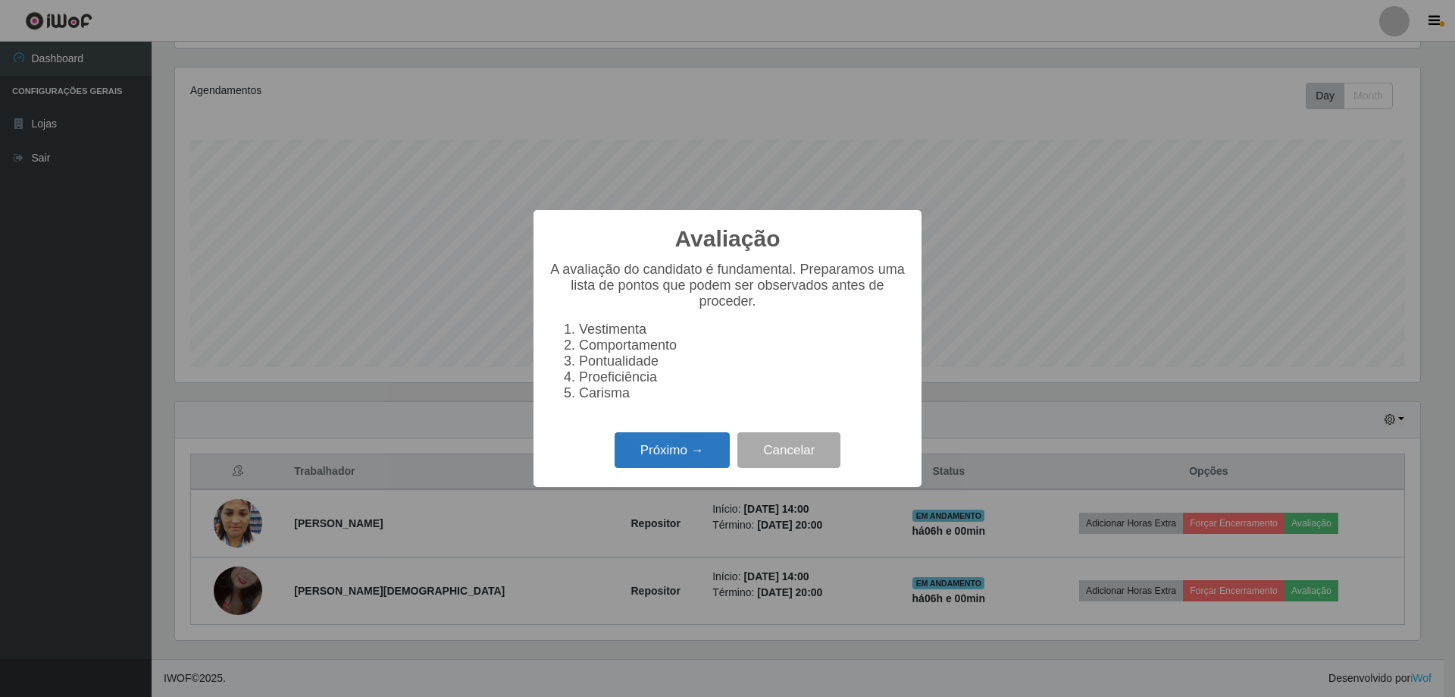
click at [681, 464] on button "Próximo →" at bounding box center [672, 450] width 115 height 36
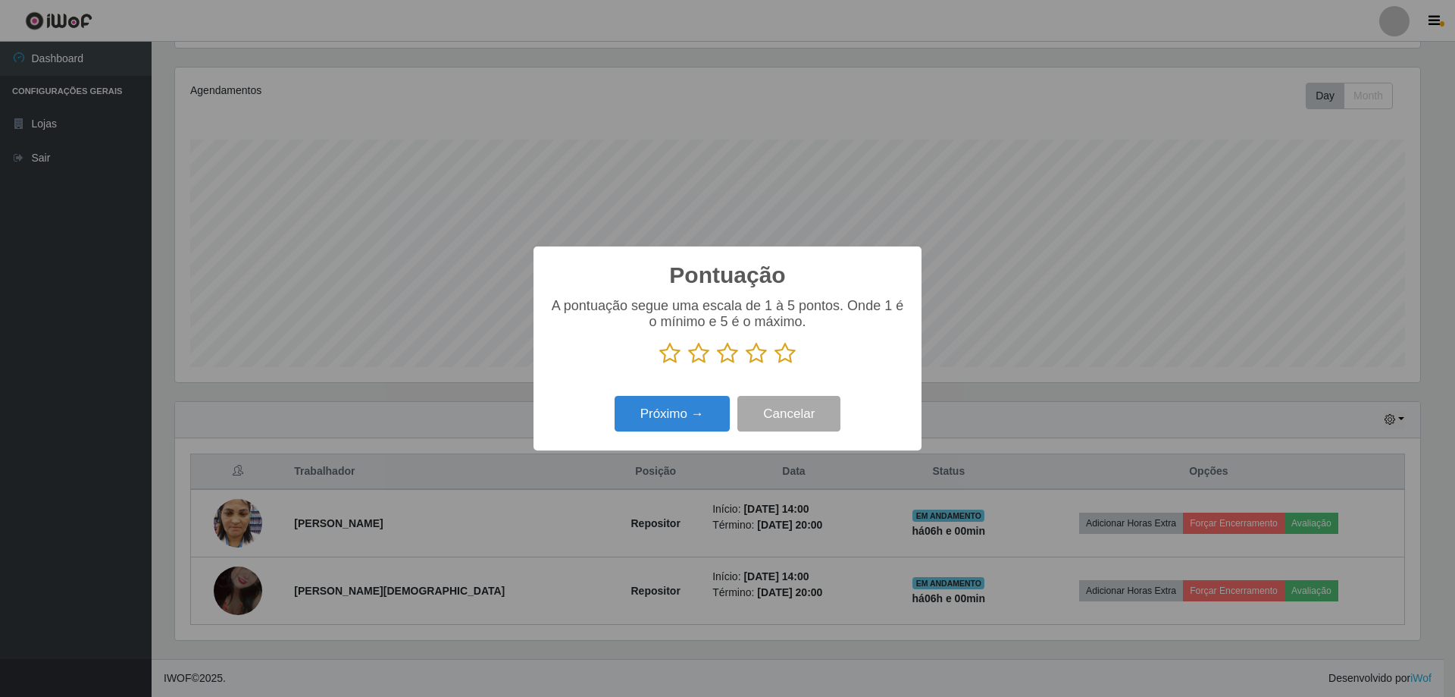
scroll to position [757654, 756723]
click at [790, 358] on icon at bounding box center [785, 353] width 21 height 23
click at [775, 365] on input "radio" at bounding box center [775, 365] width 0 height 0
click at [689, 431] on button "Próximo →" at bounding box center [672, 414] width 115 height 36
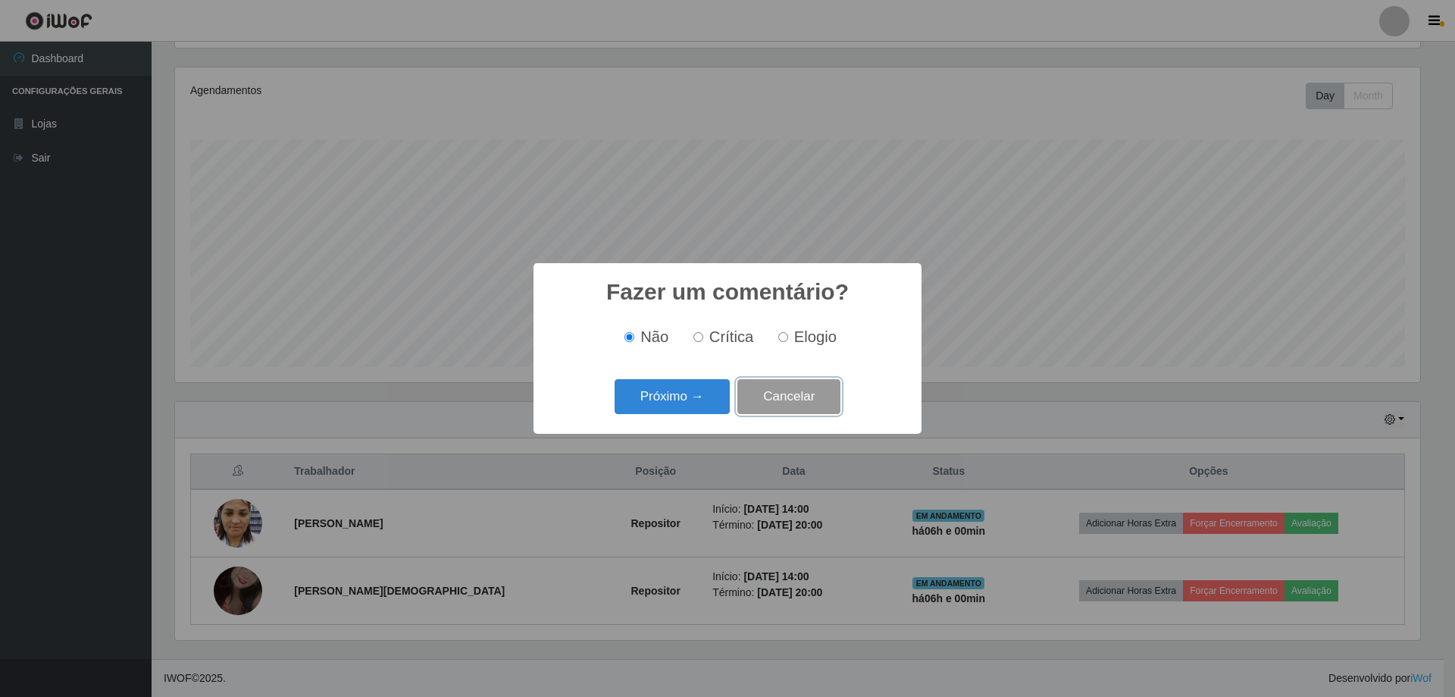
click at [809, 406] on button "Cancelar" at bounding box center [789, 397] width 103 height 36
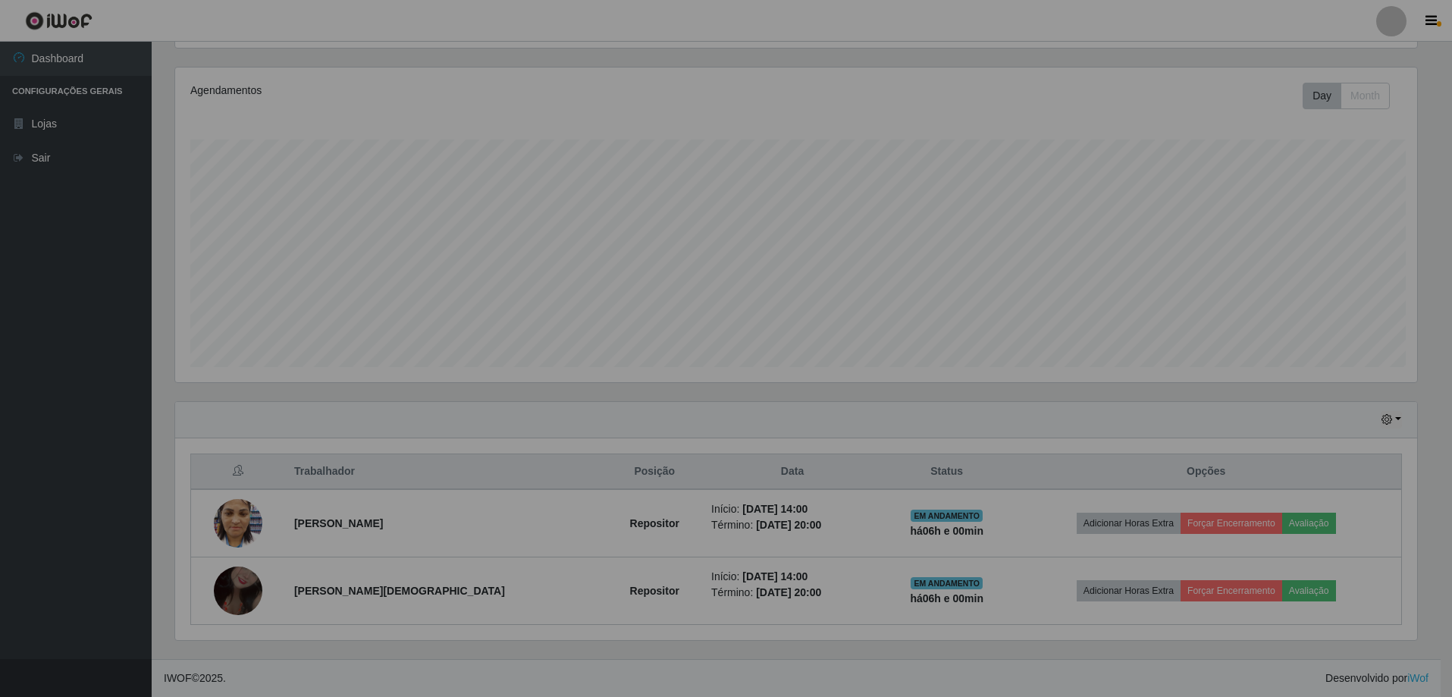
scroll to position [315, 1253]
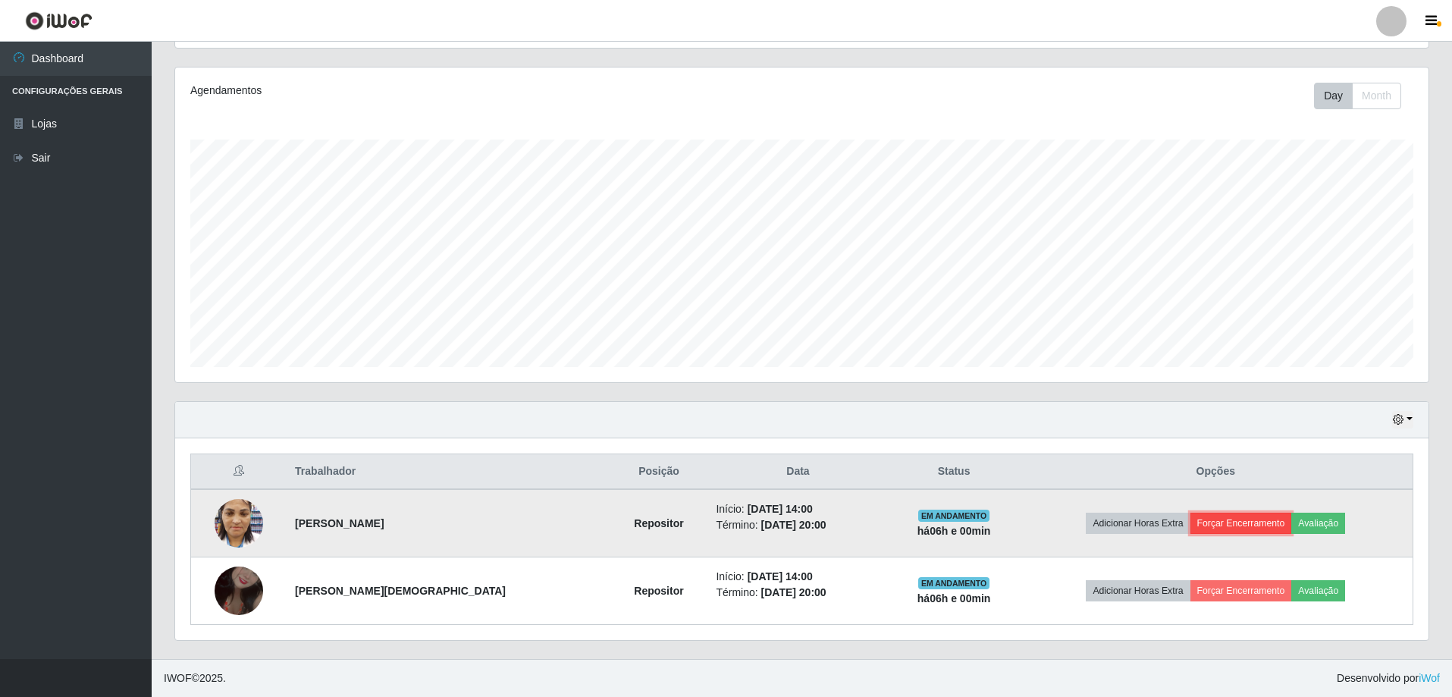
click at [1215, 523] on button "Forçar Encerramento" at bounding box center [1241, 522] width 102 height 21
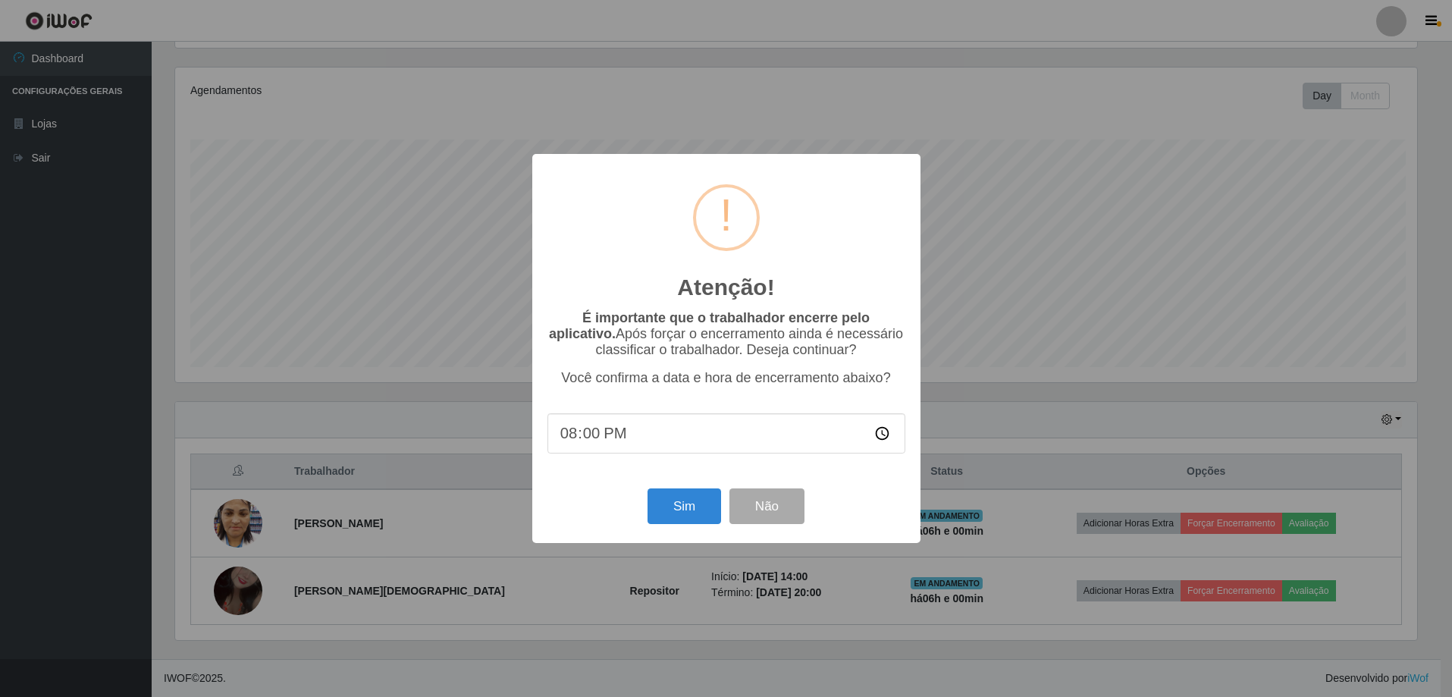
scroll to position [315, 1245]
click at [676, 507] on button "Sim" at bounding box center [686, 506] width 74 height 36
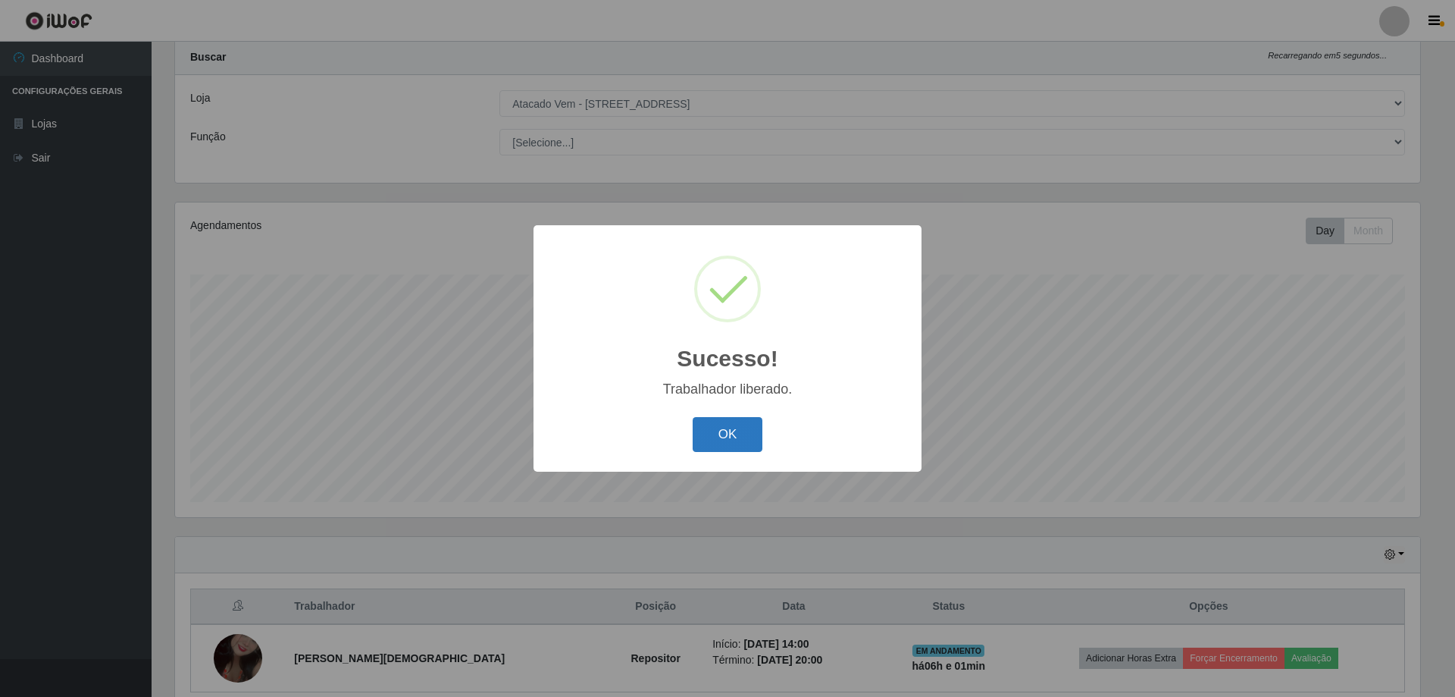
click at [718, 430] on button "OK" at bounding box center [728, 435] width 70 height 36
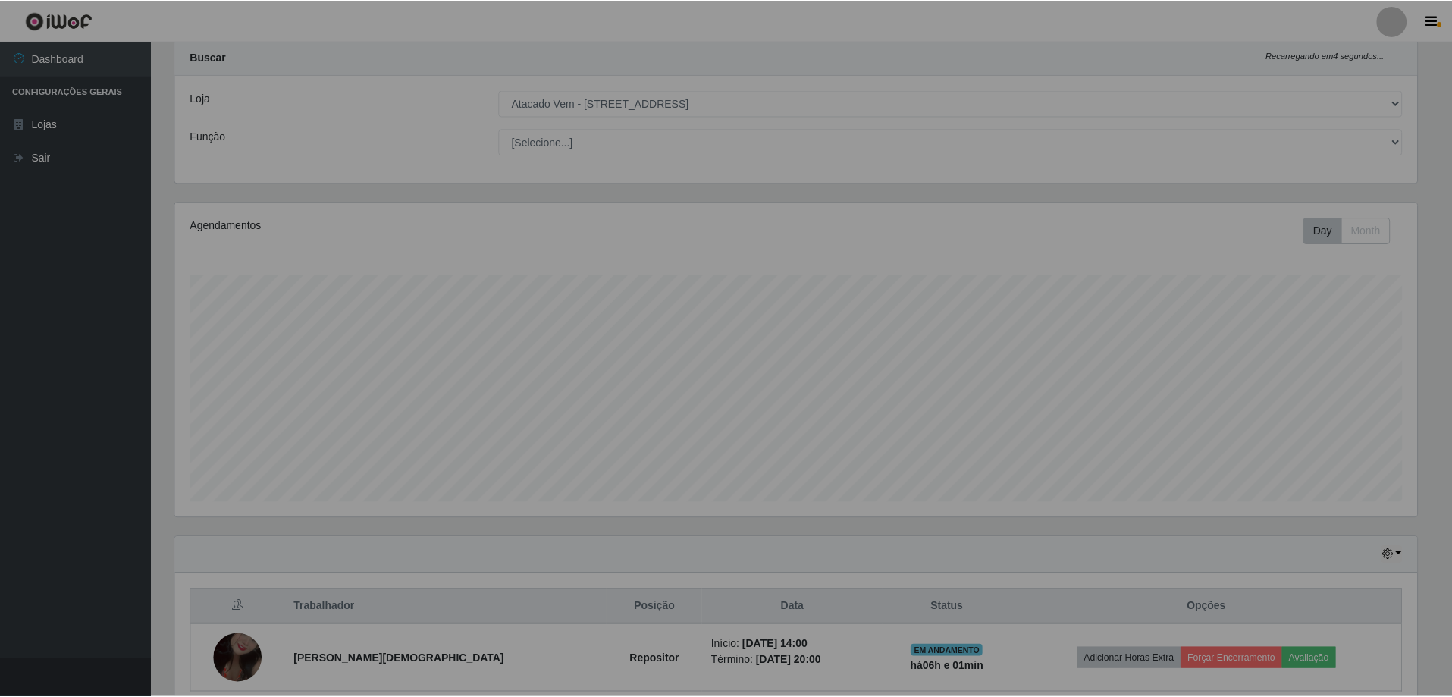
scroll to position [0, 0]
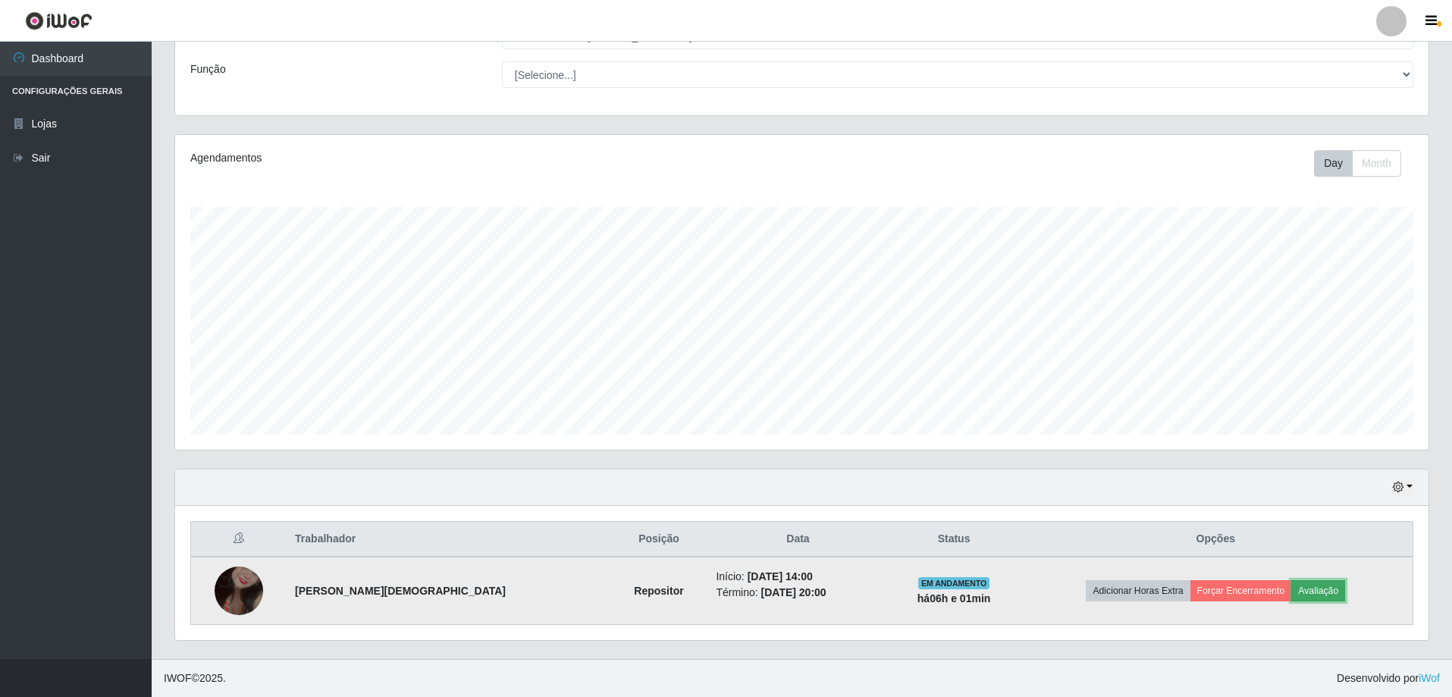
click at [1309, 591] on button "Avaliação" at bounding box center [1318, 590] width 54 height 21
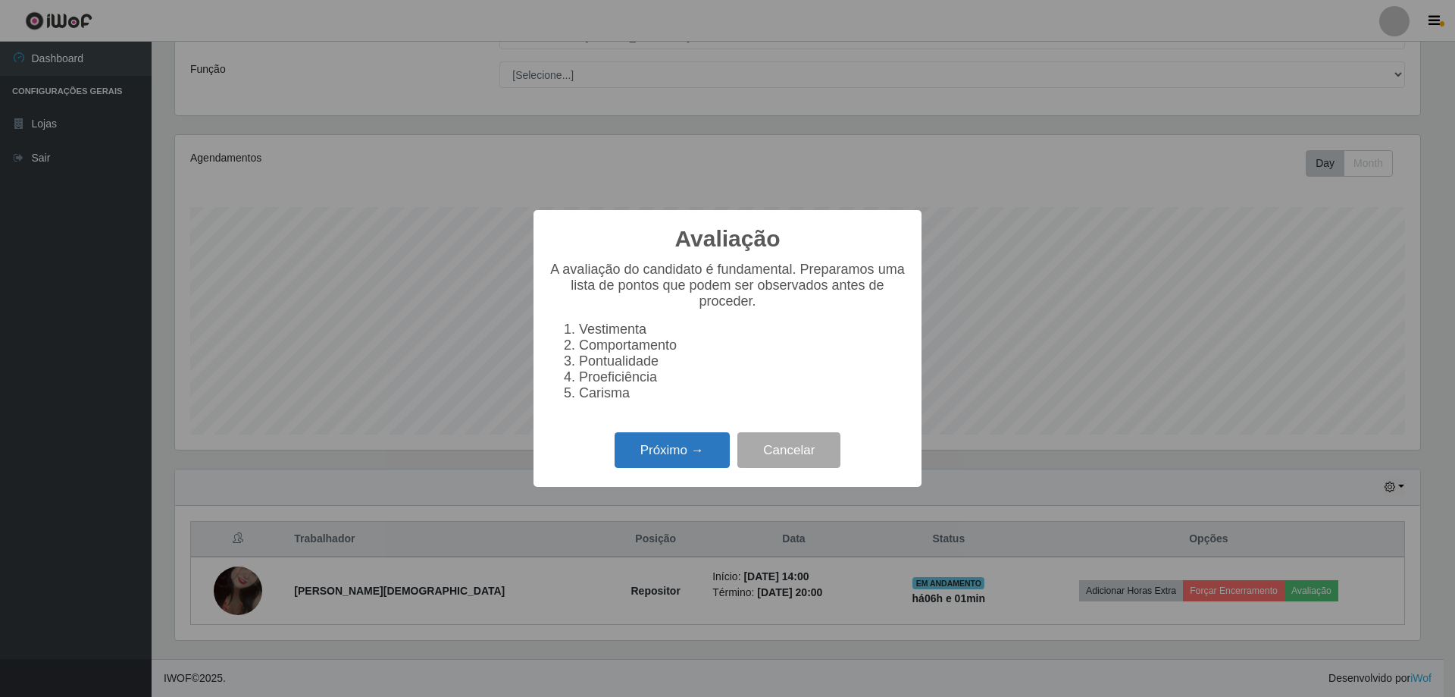
click at [685, 451] on button "Próximo →" at bounding box center [672, 450] width 115 height 36
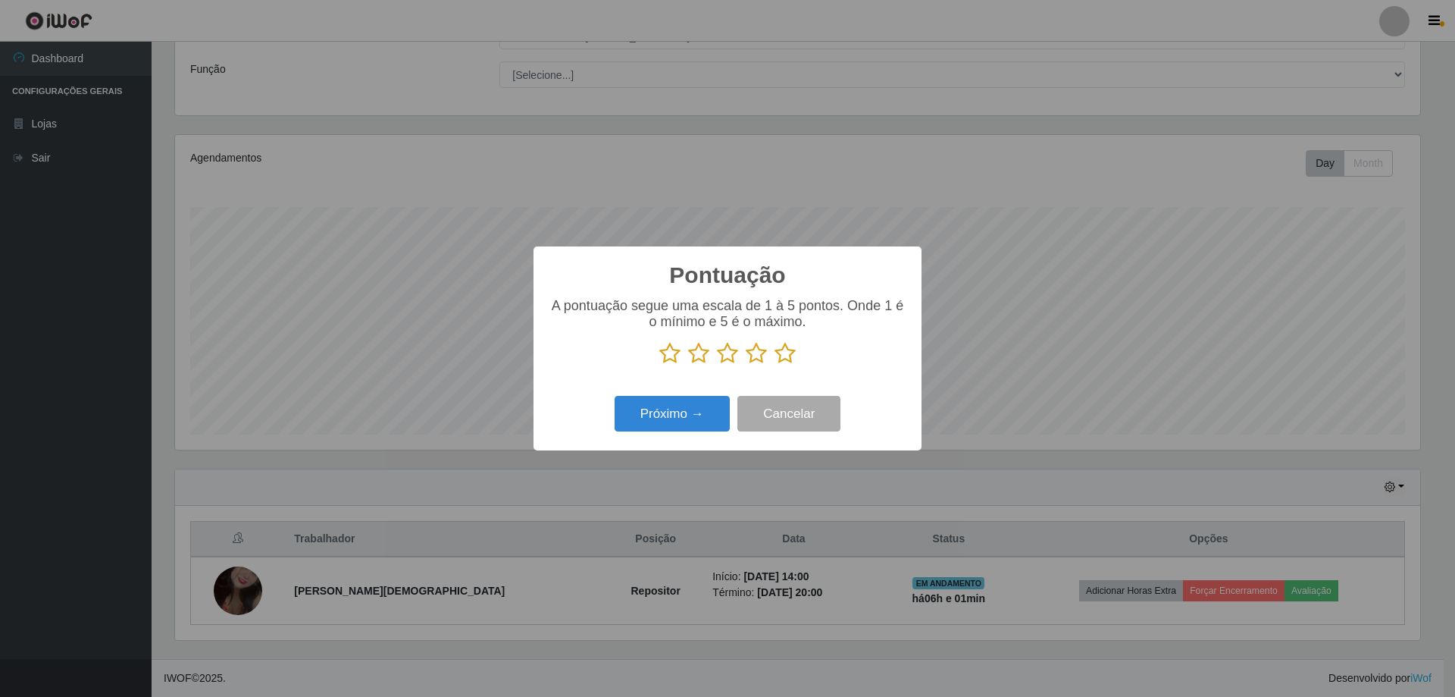
click at [789, 355] on icon at bounding box center [785, 353] width 21 height 23
click at [775, 365] on input "radio" at bounding box center [775, 365] width 0 height 0
click at [673, 415] on button "Próximo →" at bounding box center [672, 414] width 115 height 36
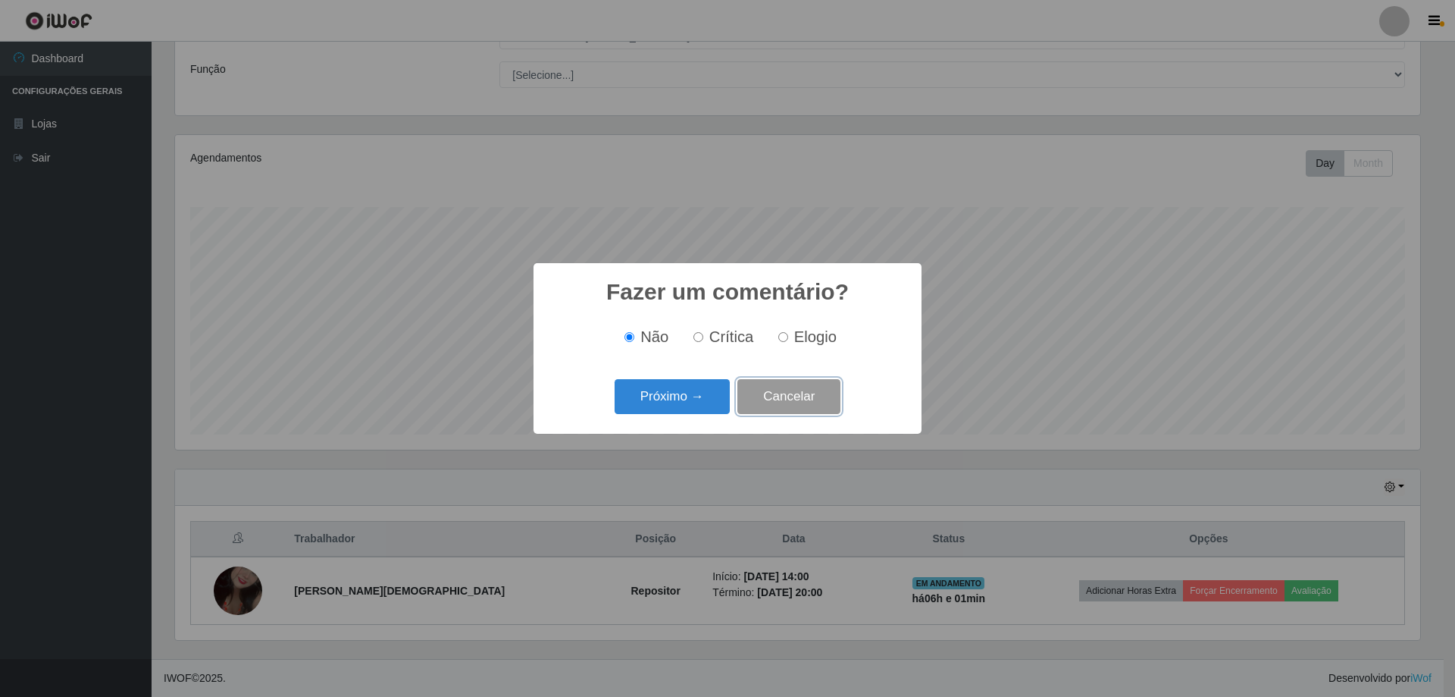
click at [797, 397] on button "Cancelar" at bounding box center [789, 397] width 103 height 36
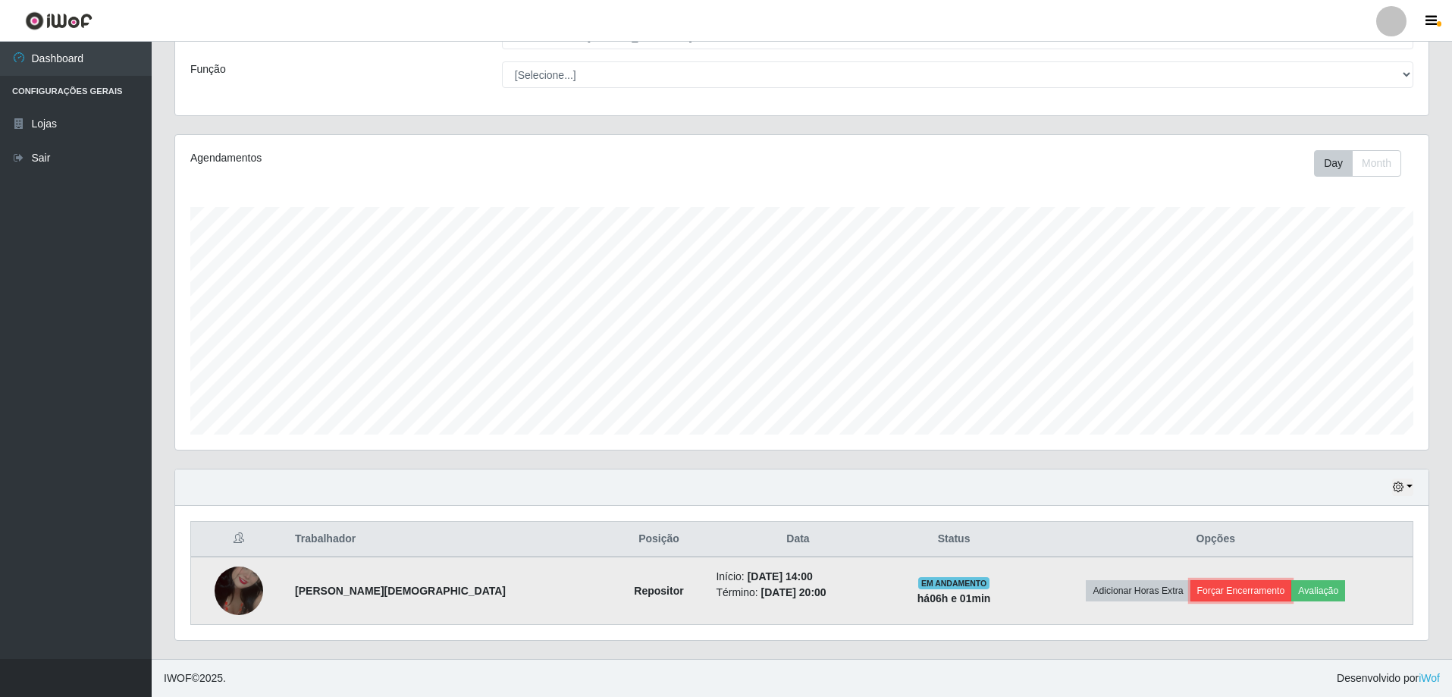
click at [1223, 590] on button "Forçar Encerramento" at bounding box center [1241, 590] width 102 height 21
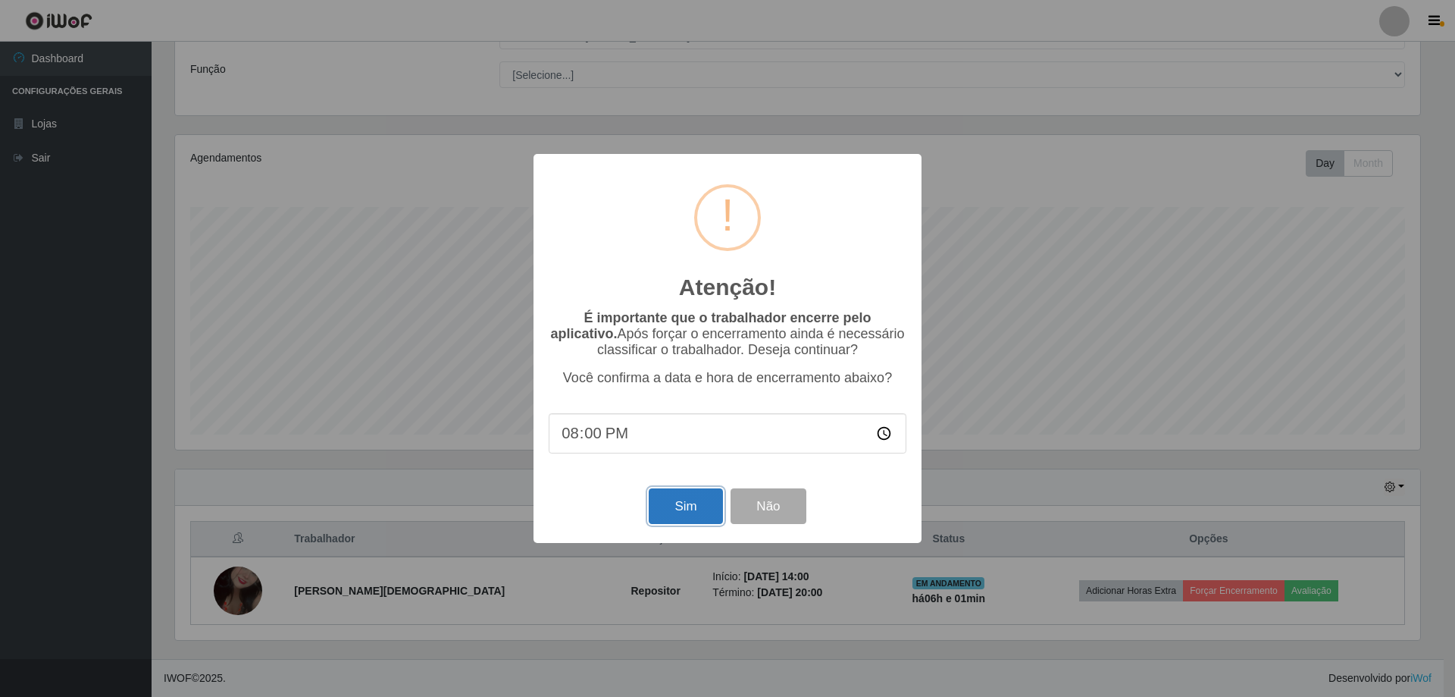
click at [679, 510] on button "Sim" at bounding box center [686, 506] width 74 height 36
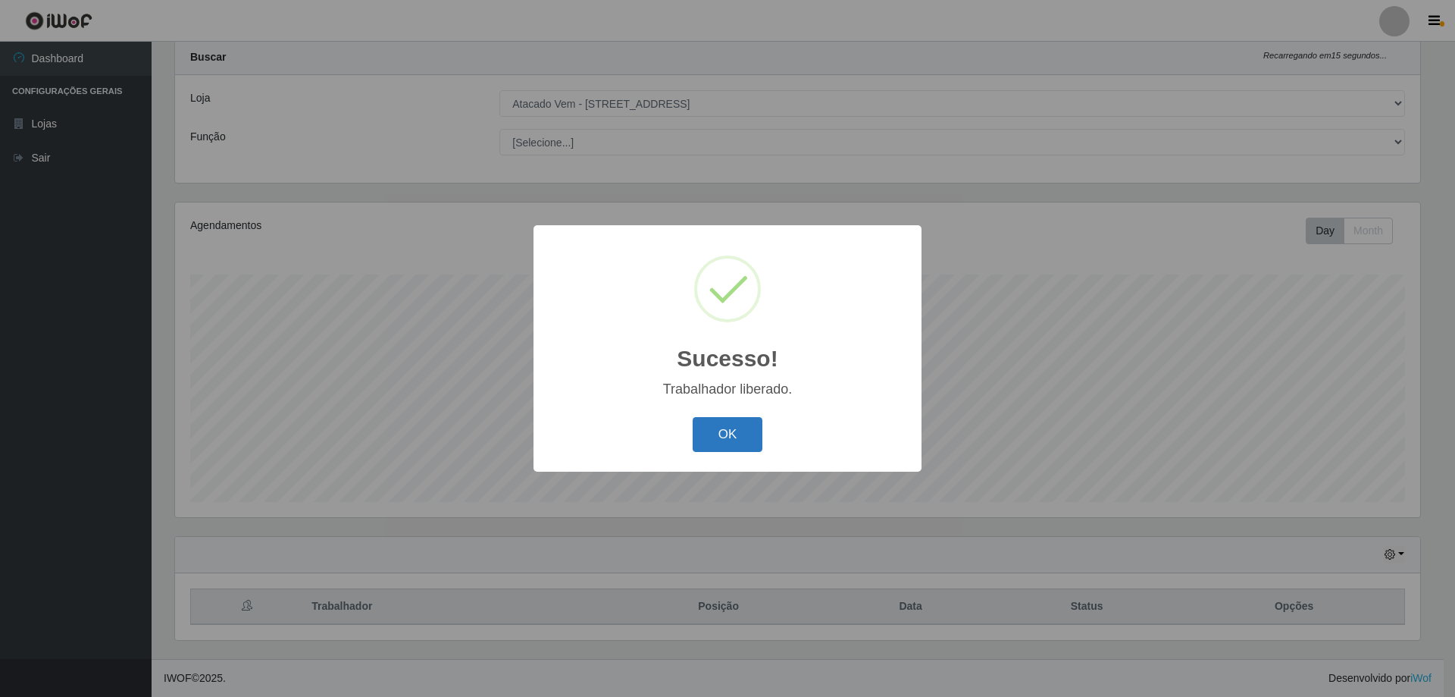
click at [725, 432] on button "OK" at bounding box center [728, 435] width 70 height 36
